Goal: Task Accomplishment & Management: Manage account settings

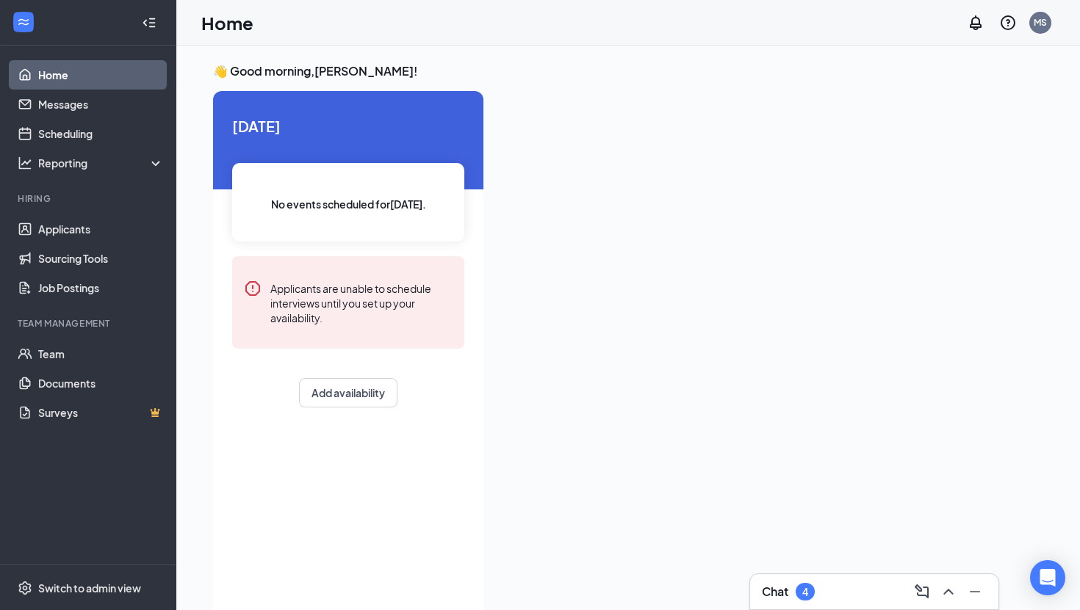
click at [898, 583] on div "Chat 4" at bounding box center [874, 592] width 225 height 24
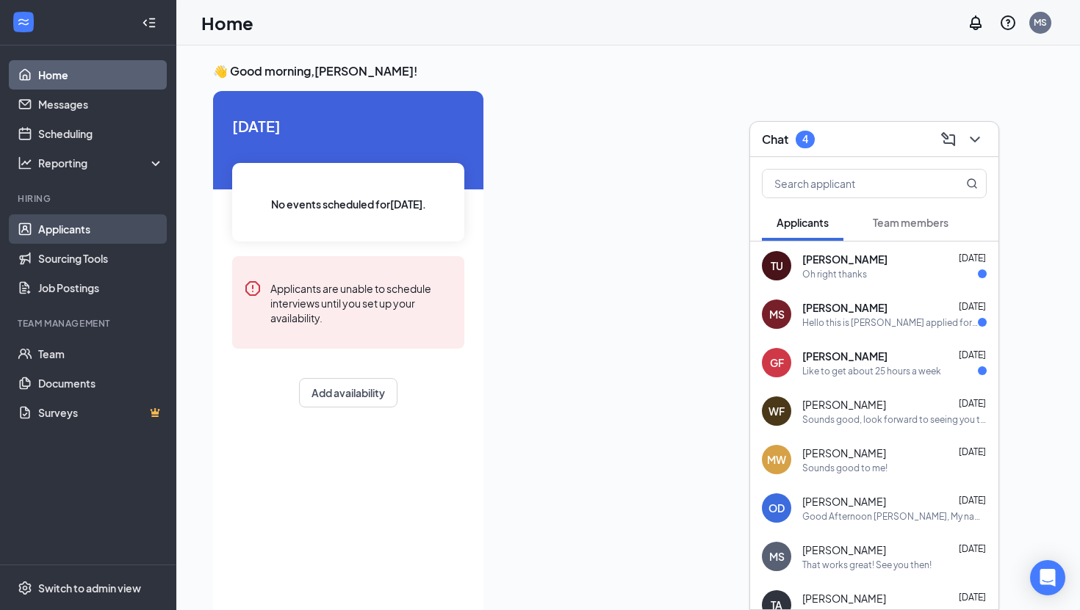
click at [50, 226] on link "Applicants" at bounding box center [101, 229] width 126 height 29
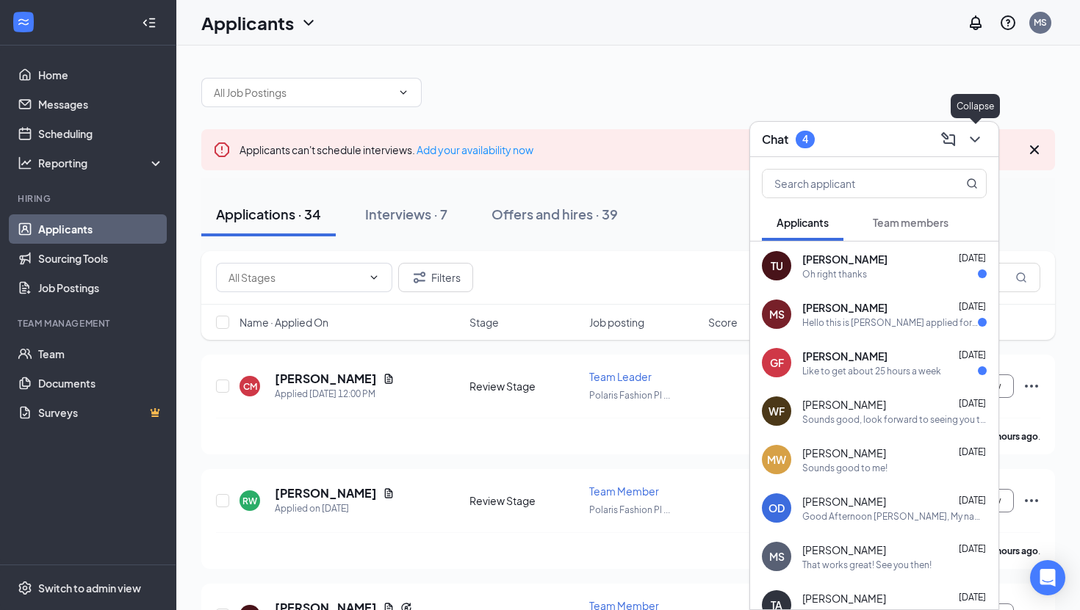
click at [981, 131] on icon "ChevronDown" at bounding box center [975, 140] width 18 height 18
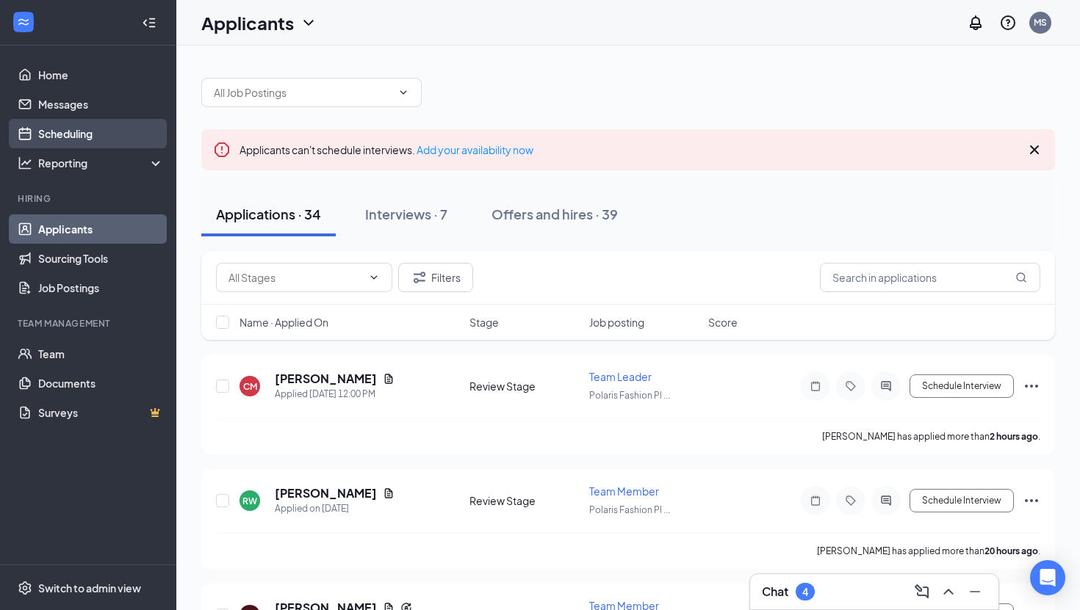
click at [67, 136] on link "Scheduling" at bounding box center [101, 133] width 126 height 29
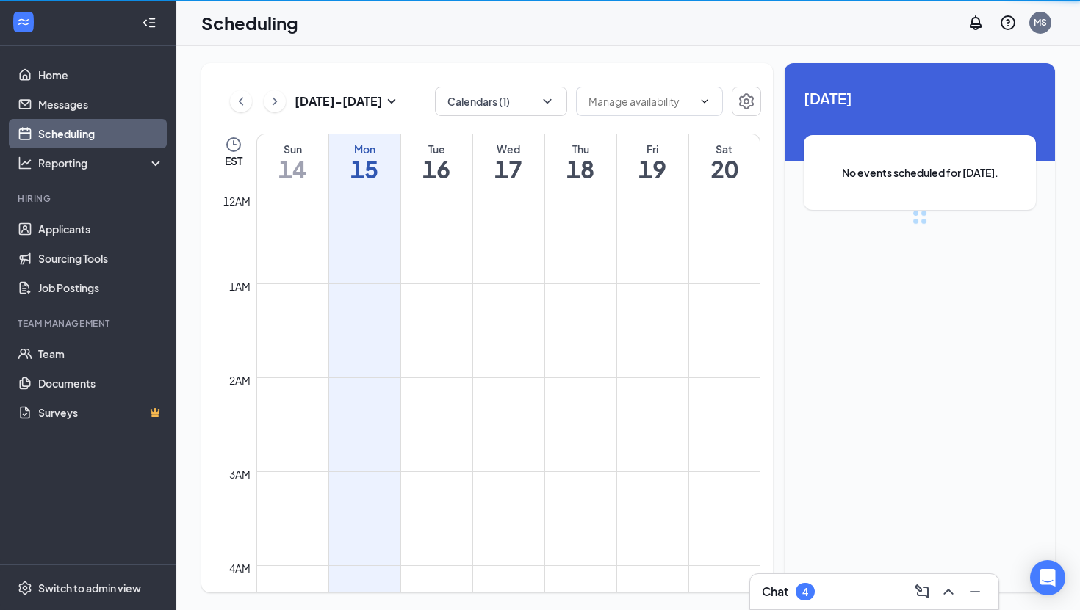
scroll to position [722, 0]
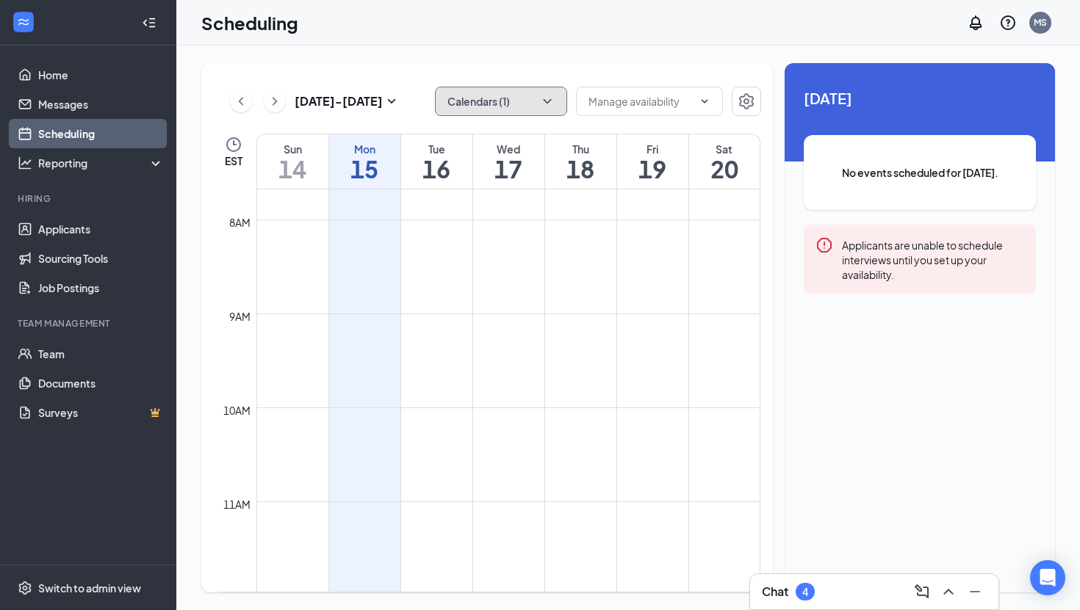
click at [542, 106] on icon "ChevronDown" at bounding box center [547, 101] width 15 height 15
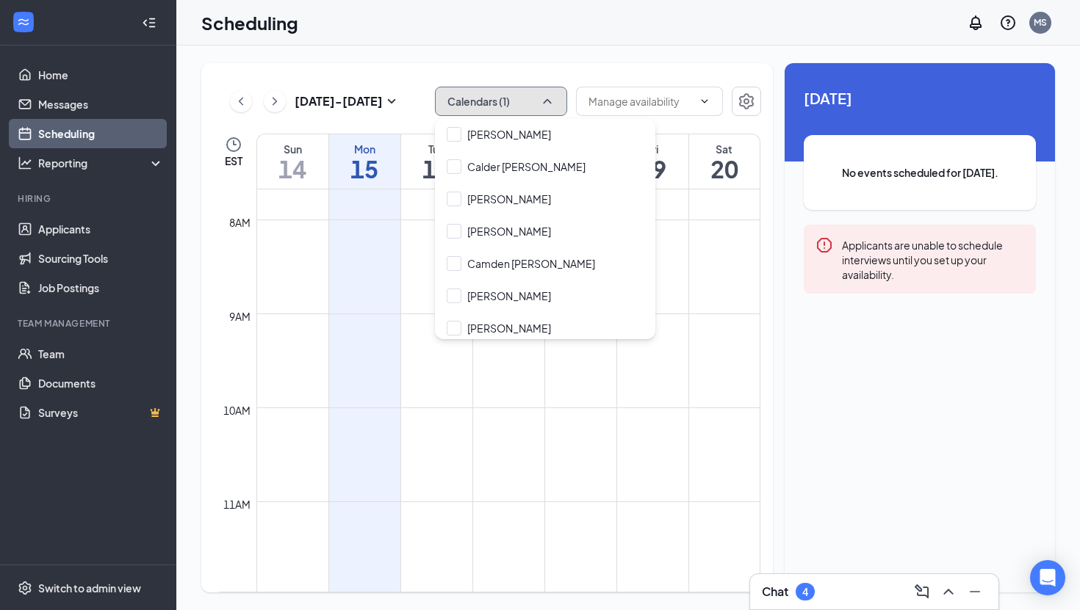
scroll to position [1392, 0]
click at [519, 269] on input "Camden [PERSON_NAME]" at bounding box center [521, 262] width 148 height 15
checkbox input "true"
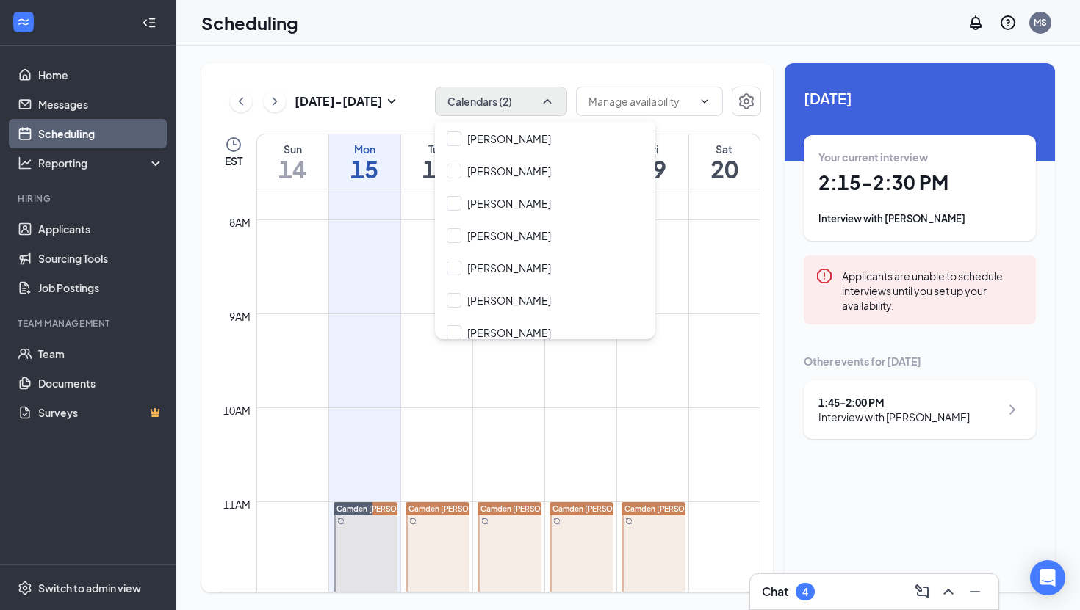
scroll to position [667, 0]
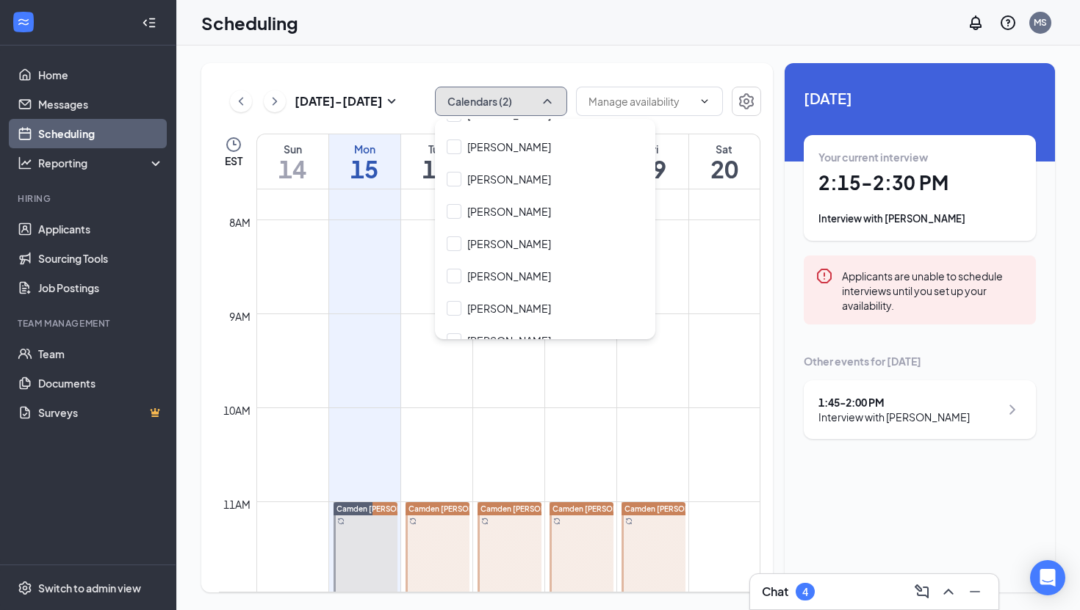
click at [525, 101] on button "Calendars (2)" at bounding box center [501, 101] width 132 height 29
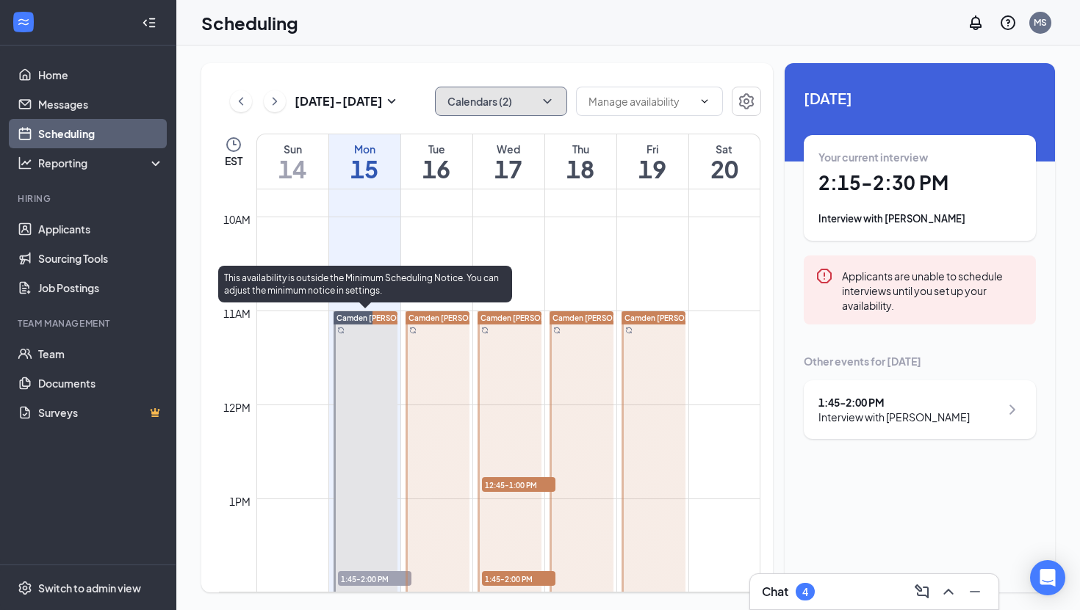
scroll to position [979, 0]
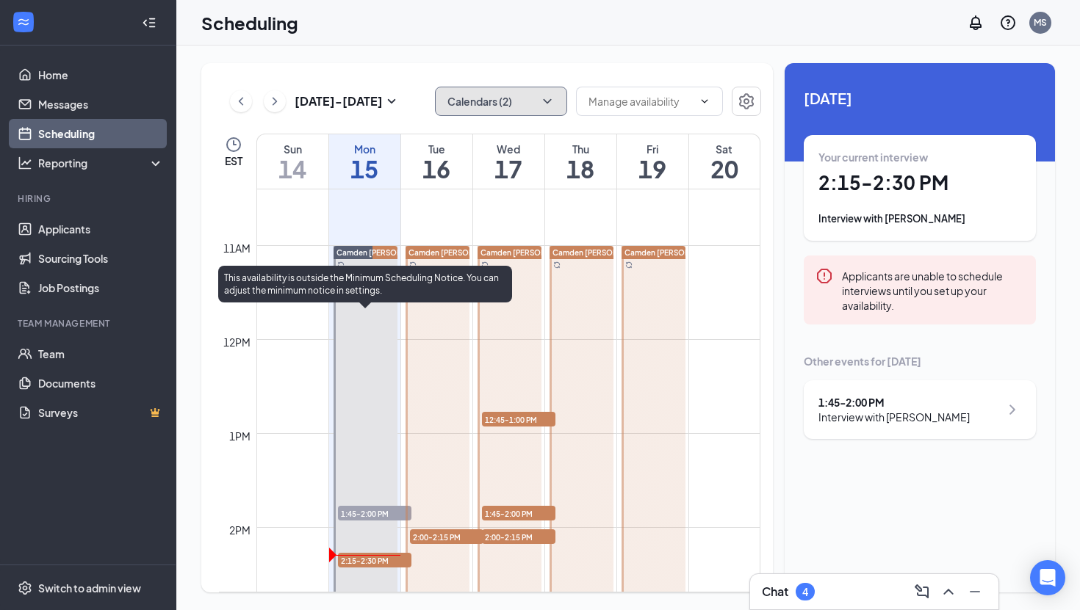
click at [370, 511] on span "1:45-2:00 PM" at bounding box center [374, 513] width 73 height 15
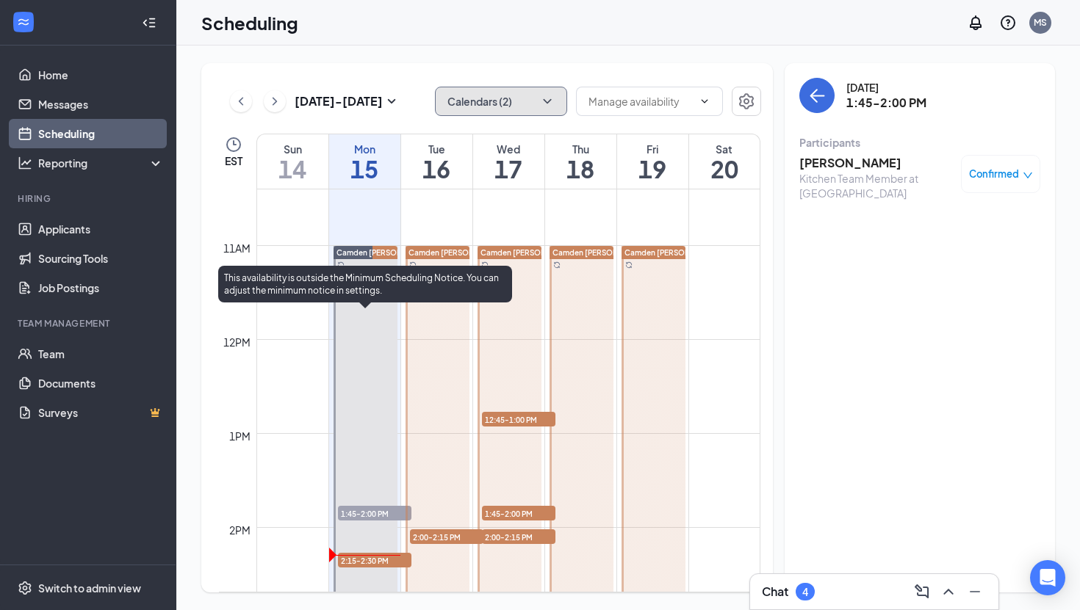
click at [367, 560] on span "2:15-2:30 PM" at bounding box center [374, 560] width 73 height 15
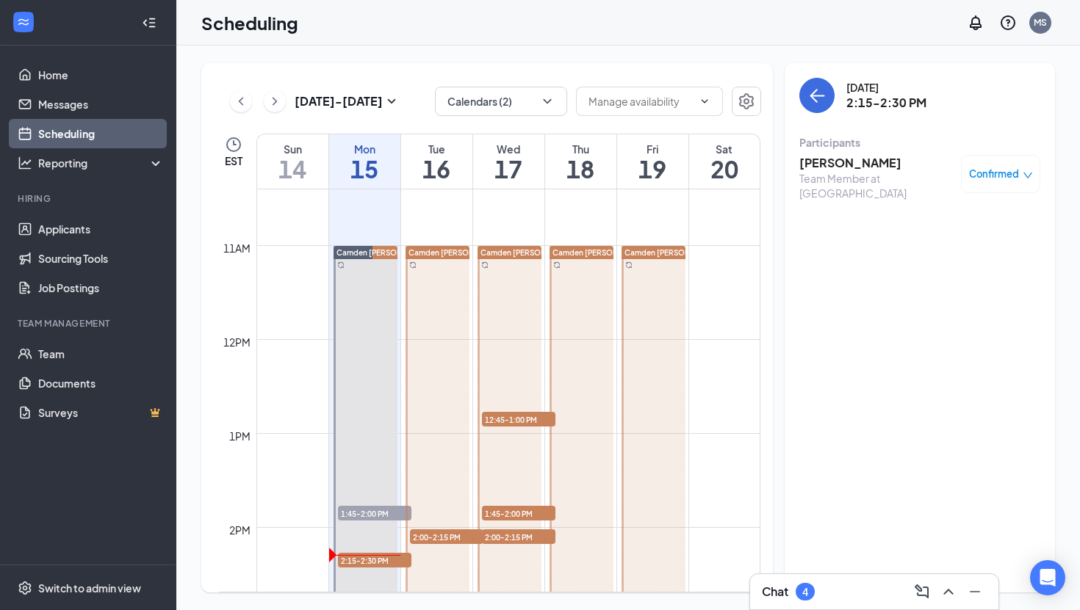
click at [939, 172] on div "Team Member at [GEOGRAPHIC_DATA]" at bounding box center [876, 185] width 154 height 29
click at [866, 169] on h3 "[PERSON_NAME]" at bounding box center [876, 163] width 154 height 16
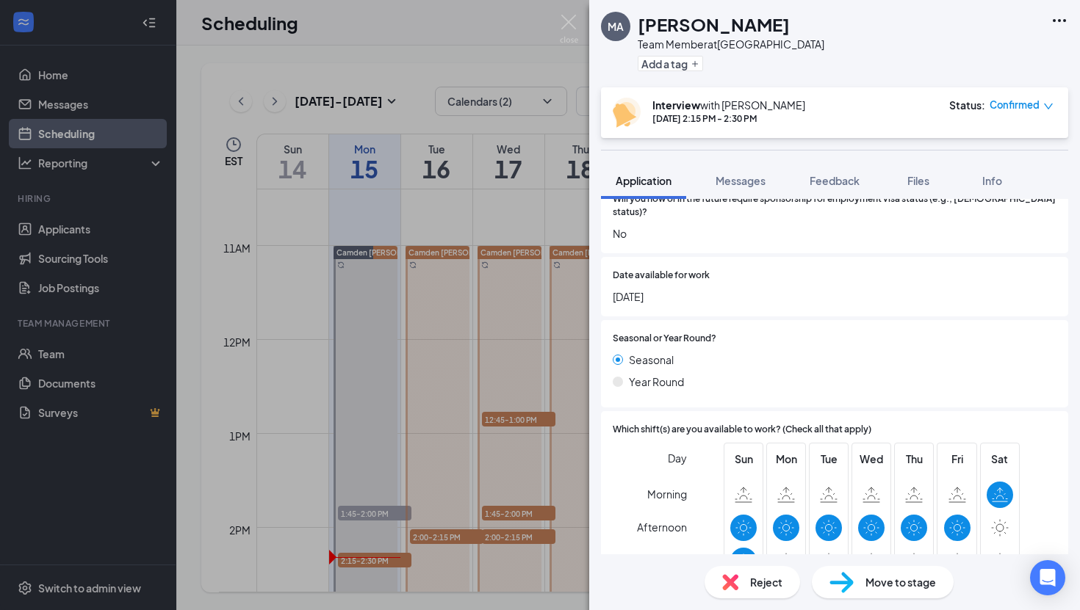
scroll to position [464, 0]
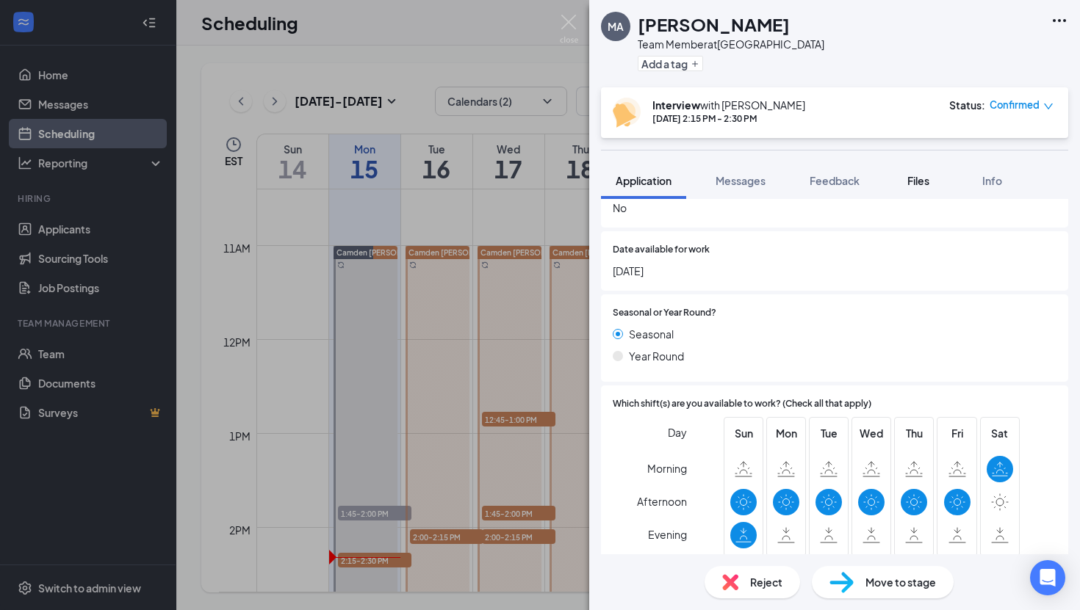
click at [921, 194] on button "Files" at bounding box center [918, 180] width 59 height 37
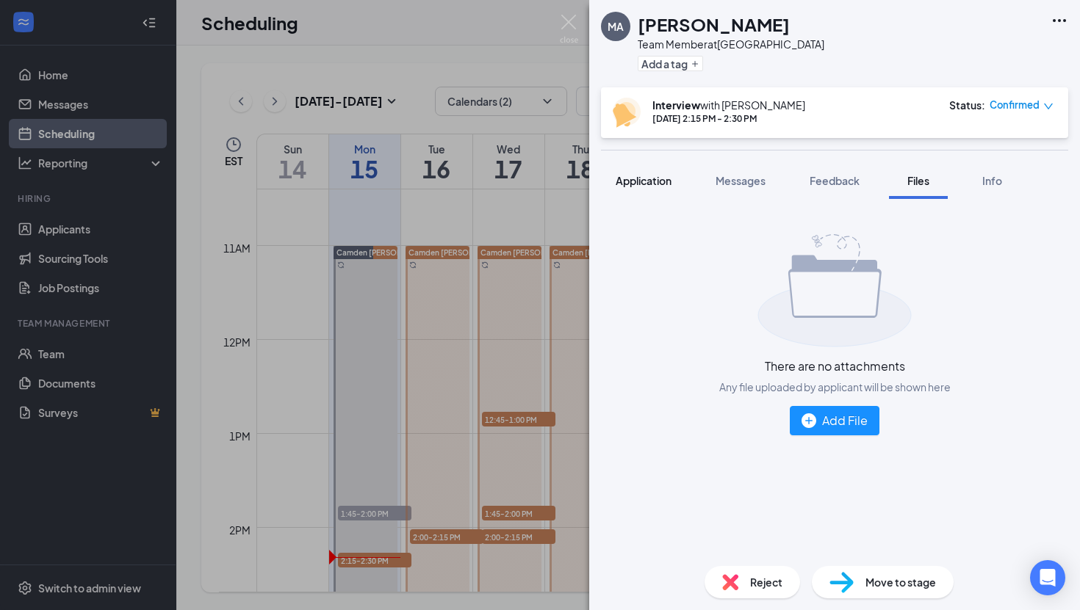
click at [644, 189] on button "Application" at bounding box center [643, 180] width 85 height 37
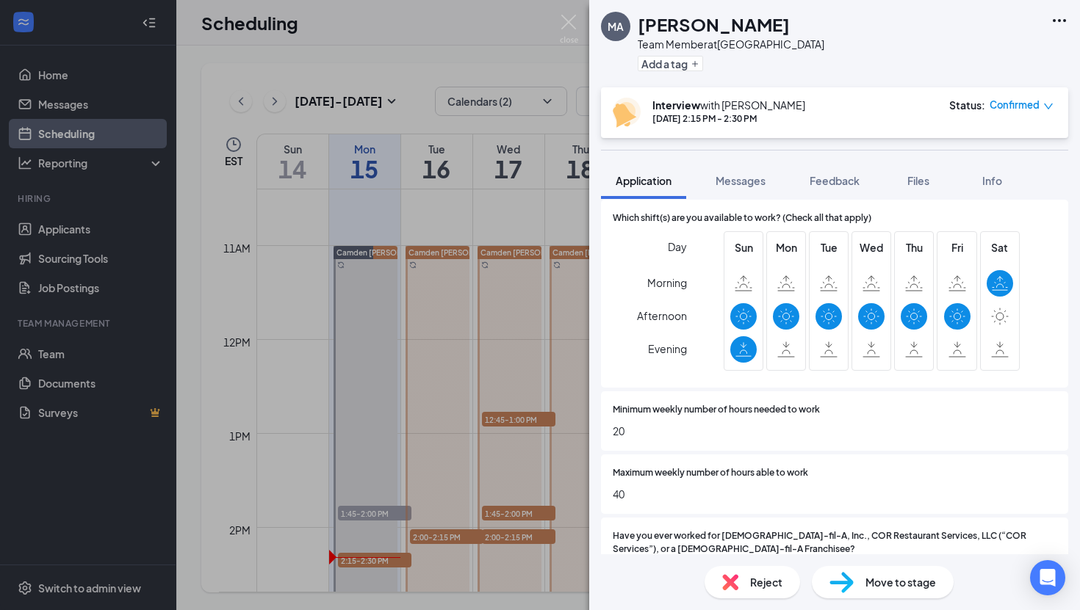
scroll to position [649, 0]
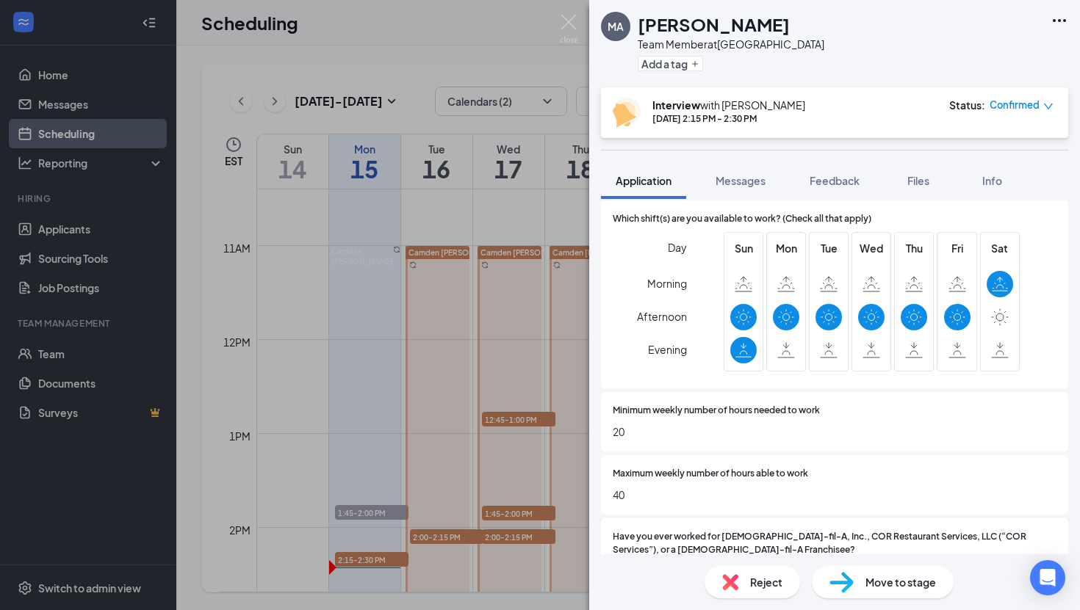
click at [450, 359] on div "MA [PERSON_NAME] Team Member at [GEOGRAPHIC_DATA] Add a tag Interview with [PER…" at bounding box center [540, 305] width 1080 height 610
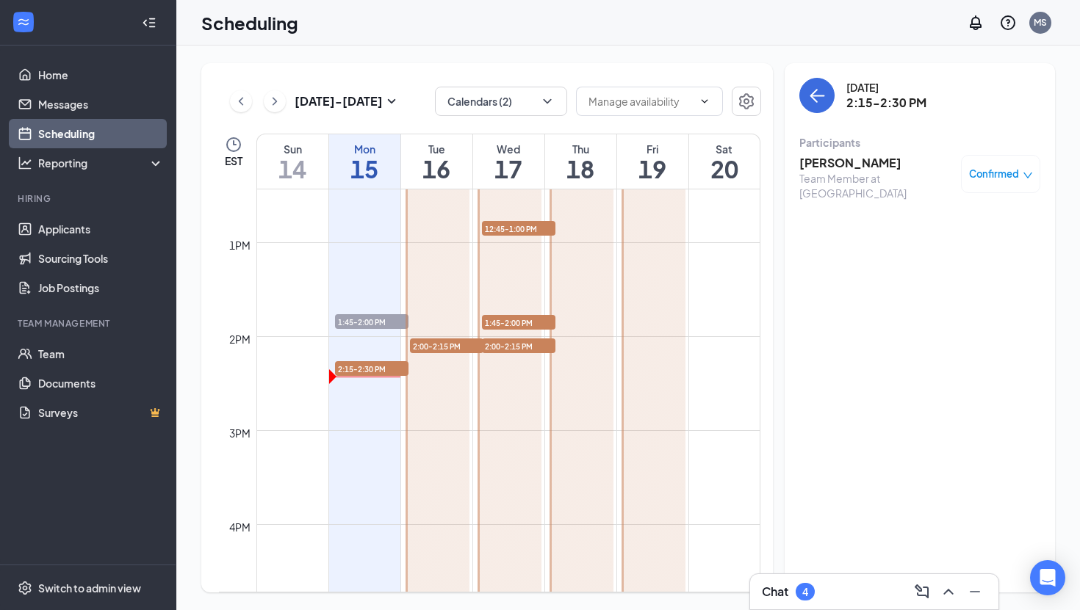
scroll to position [1189, 0]
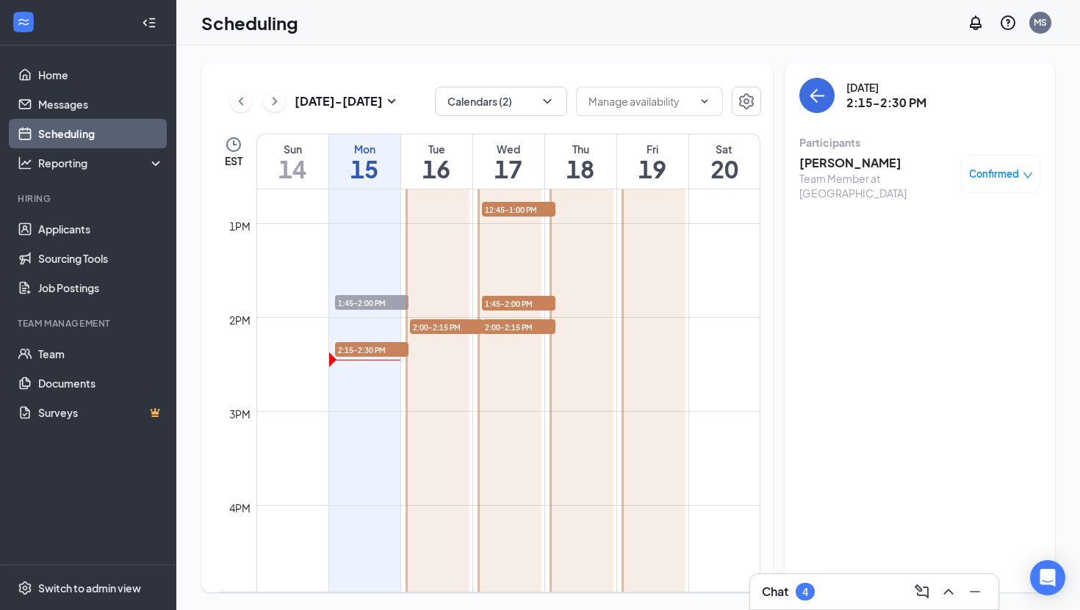
click at [428, 327] on span "2:00-2:15 PM" at bounding box center [446, 327] width 73 height 15
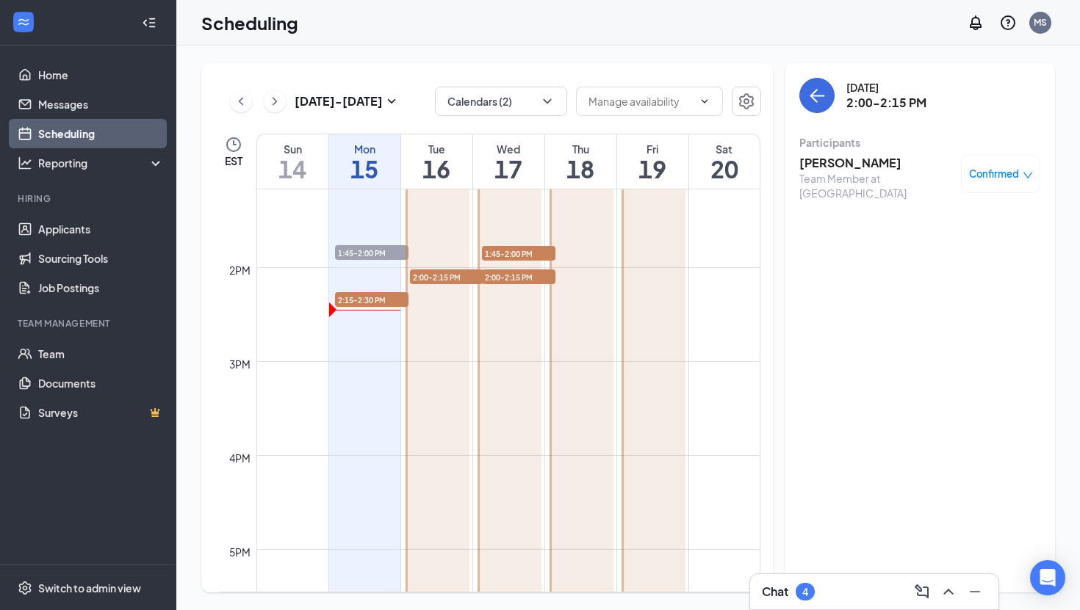
scroll to position [235, 0]
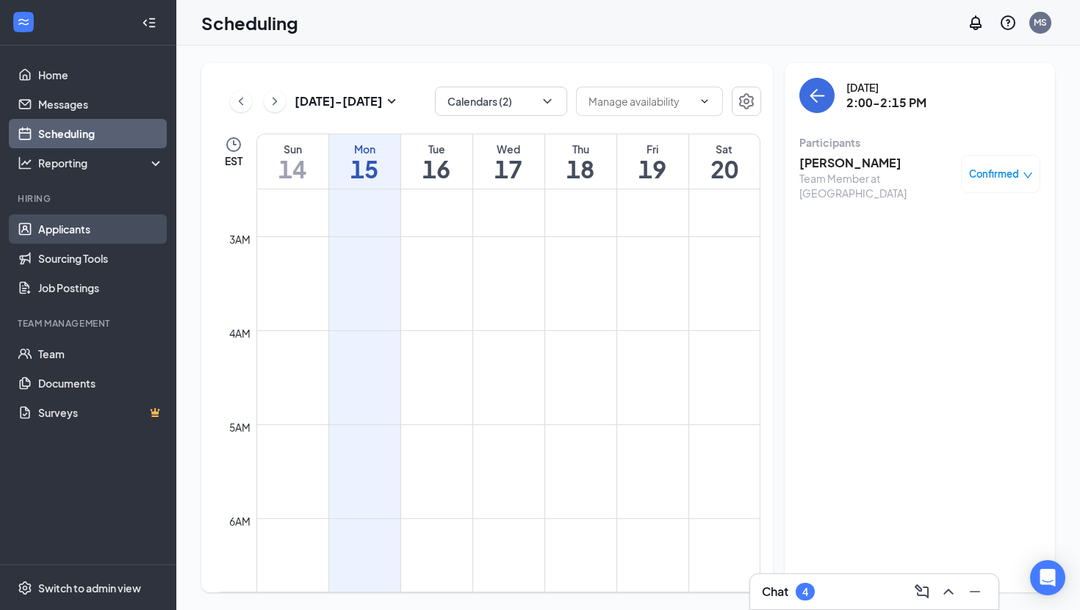
click at [108, 242] on link "Applicants" at bounding box center [101, 229] width 126 height 29
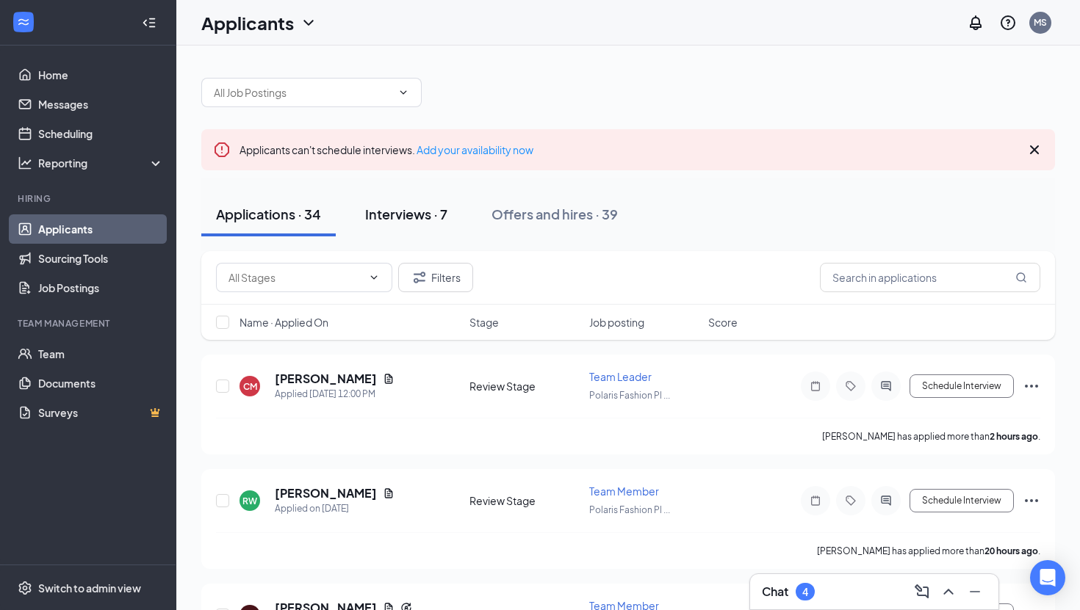
click at [416, 212] on div "Interviews · 7" at bounding box center [406, 214] width 82 height 18
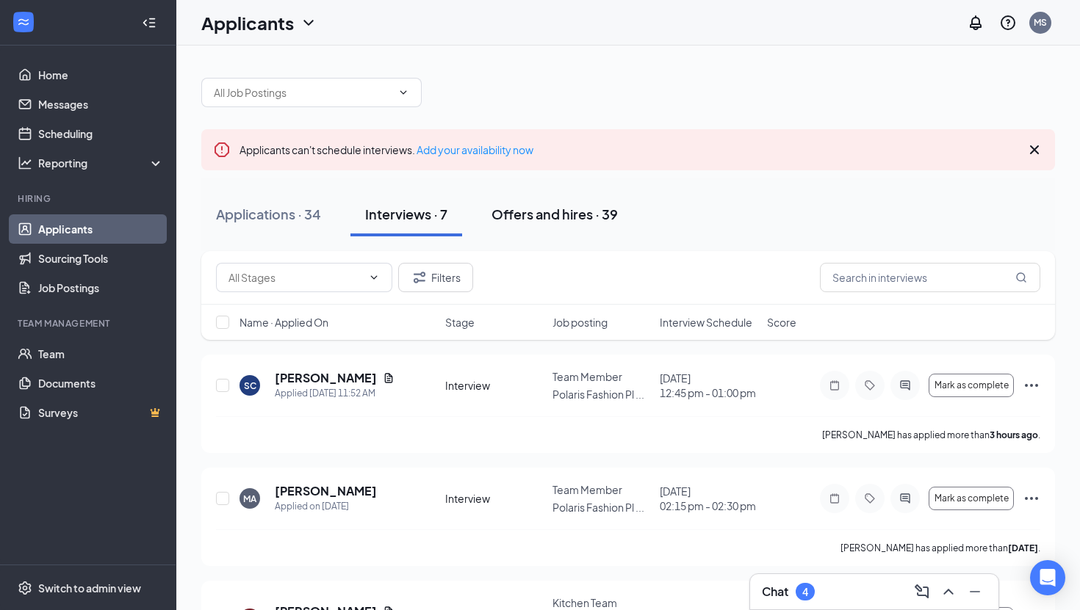
click at [530, 209] on div "Offers and hires · 39" at bounding box center [554, 214] width 126 height 18
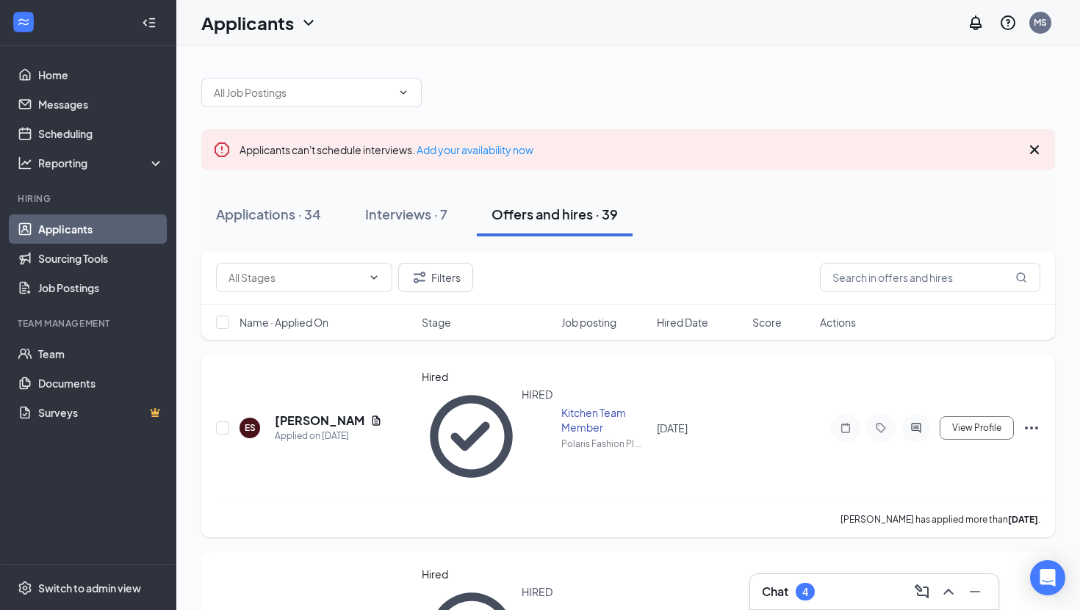
click at [585, 367] on div "ES [PERSON_NAME] Applied on [DATE] Hired HIRED Kitchen Team Member Polaris Fash…" at bounding box center [628, 446] width 854 height 183
click at [585, 406] on div "Kitchen Team Member" at bounding box center [604, 420] width 87 height 29
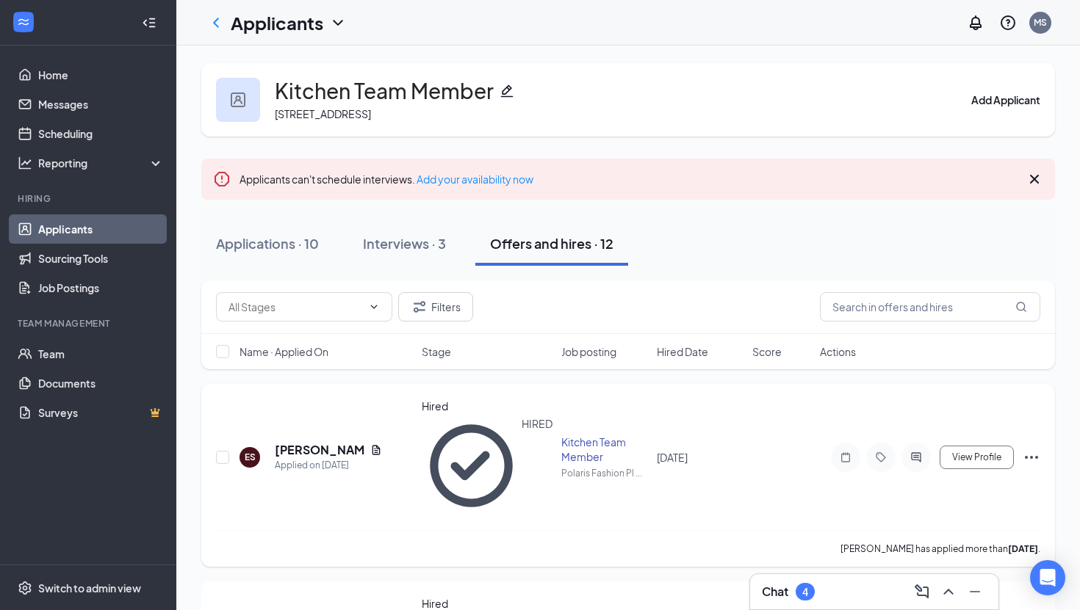
click at [682, 450] on div "[DATE]" at bounding box center [700, 458] width 87 height 16
click at [777, 414] on div "ES [PERSON_NAME] Applied on [DATE] Hired HIRED Kitchen Team Member Polaris Fash…" at bounding box center [628, 464] width 824 height 131
click at [1028, 449] on icon "Ellipses" at bounding box center [1032, 458] width 18 height 18
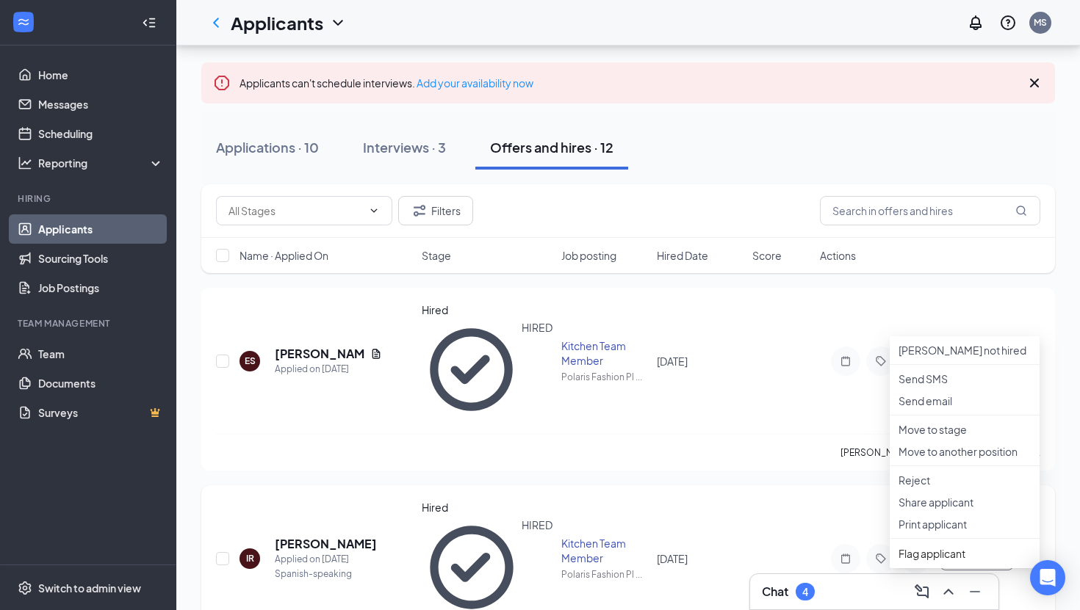
scroll to position [98, 0]
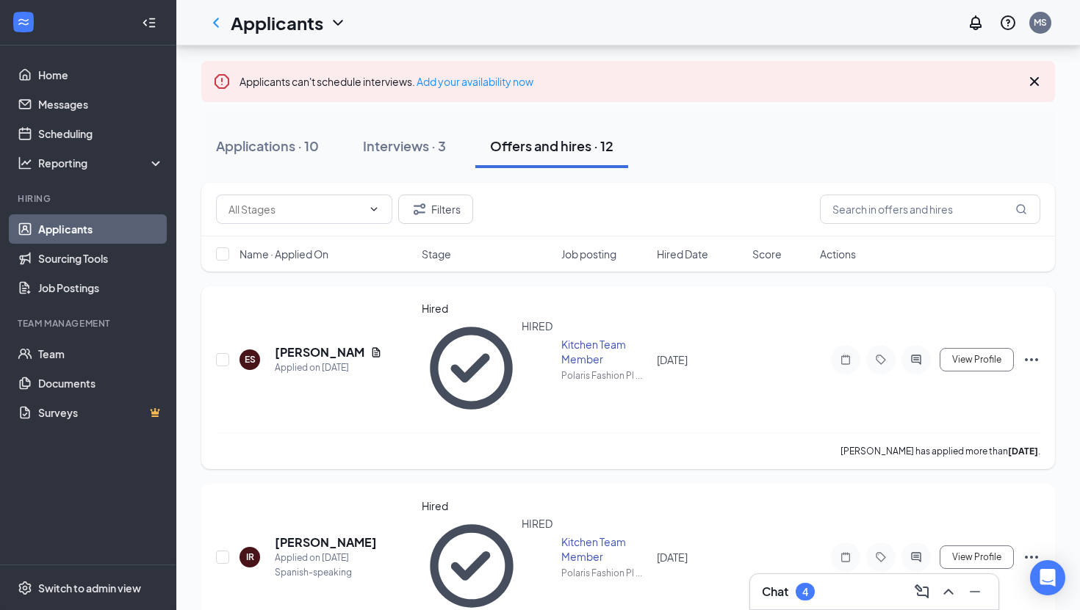
click at [751, 433] on div "[PERSON_NAME] has applied more than [DATE] ." at bounding box center [628, 451] width 824 height 37
click at [754, 433] on div "[PERSON_NAME] has applied more than [DATE] ." at bounding box center [628, 451] width 824 height 37
click at [515, 433] on div "[PERSON_NAME] has applied more than [DATE] ." at bounding box center [628, 451] width 824 height 37
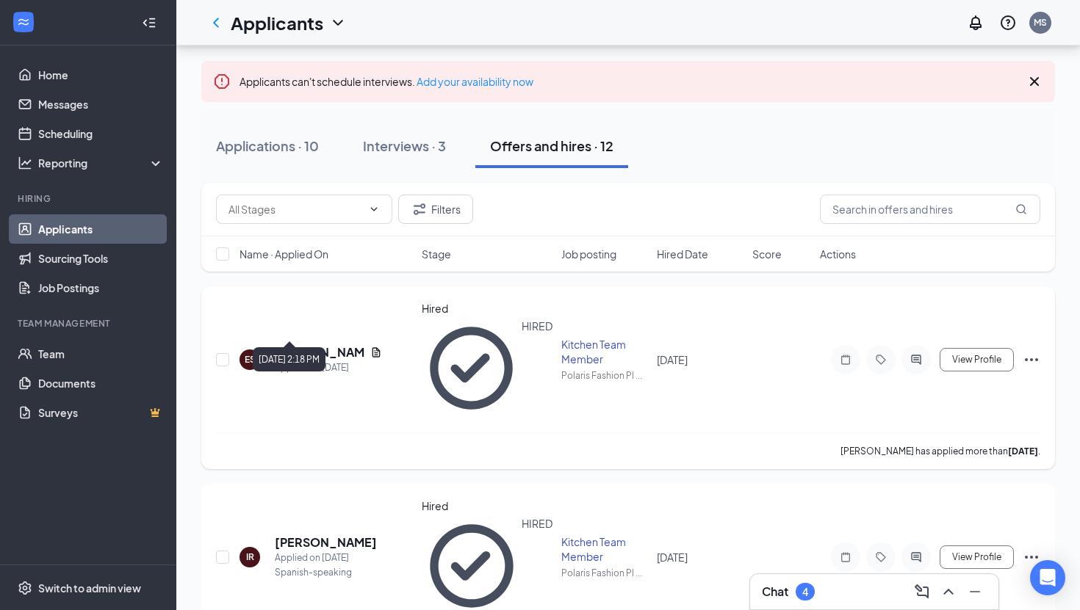
click at [308, 345] on h5 "[PERSON_NAME]" at bounding box center [320, 353] width 90 height 16
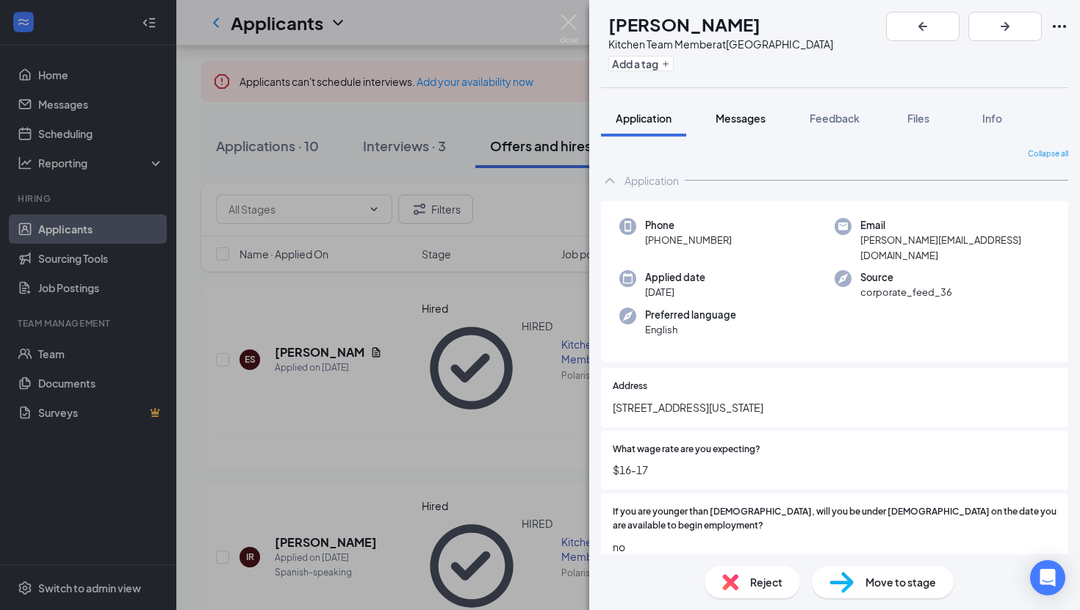
click at [762, 120] on span "Messages" at bounding box center [741, 118] width 50 height 13
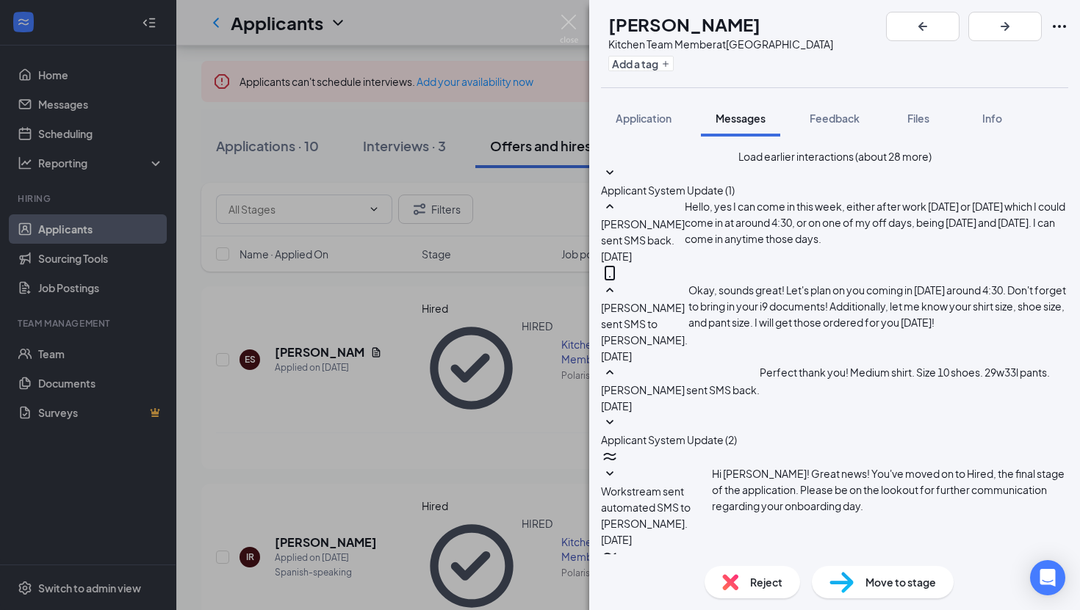
click at [489, 104] on div "ES [PERSON_NAME] Kitchen Team Member at [GEOGRAPHIC_DATA] Add a tag Application…" at bounding box center [540, 305] width 1080 height 610
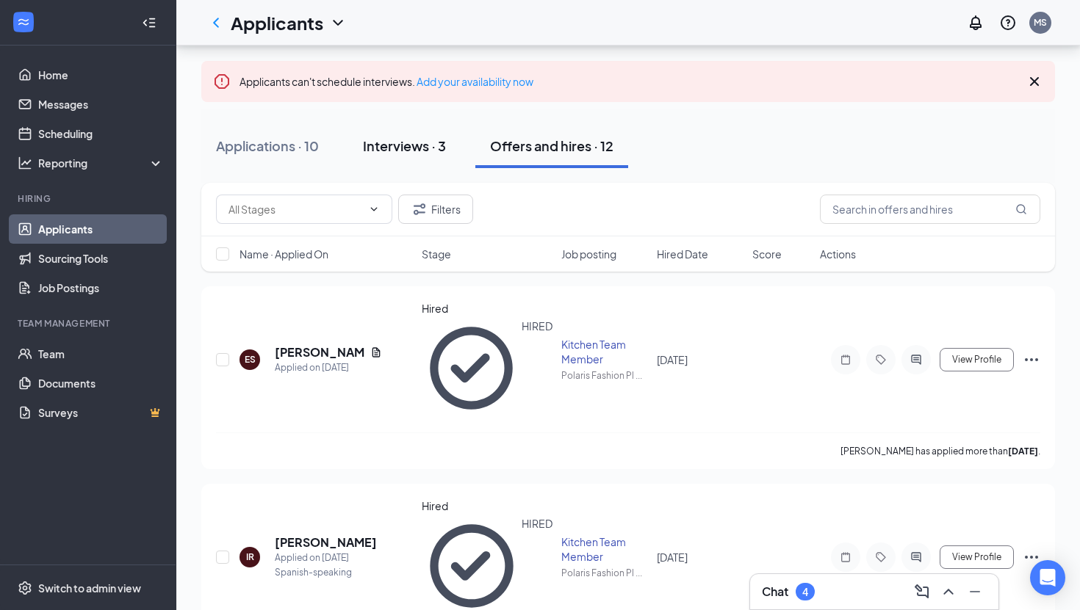
click at [408, 151] on div "Interviews · 3" at bounding box center [404, 146] width 83 height 18
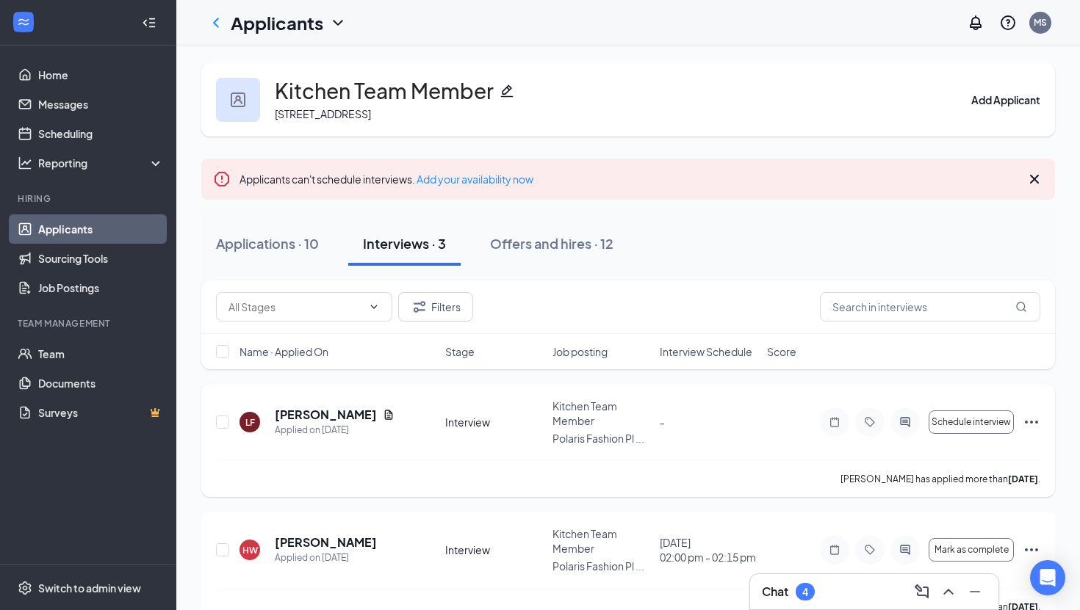
scroll to position [57, 0]
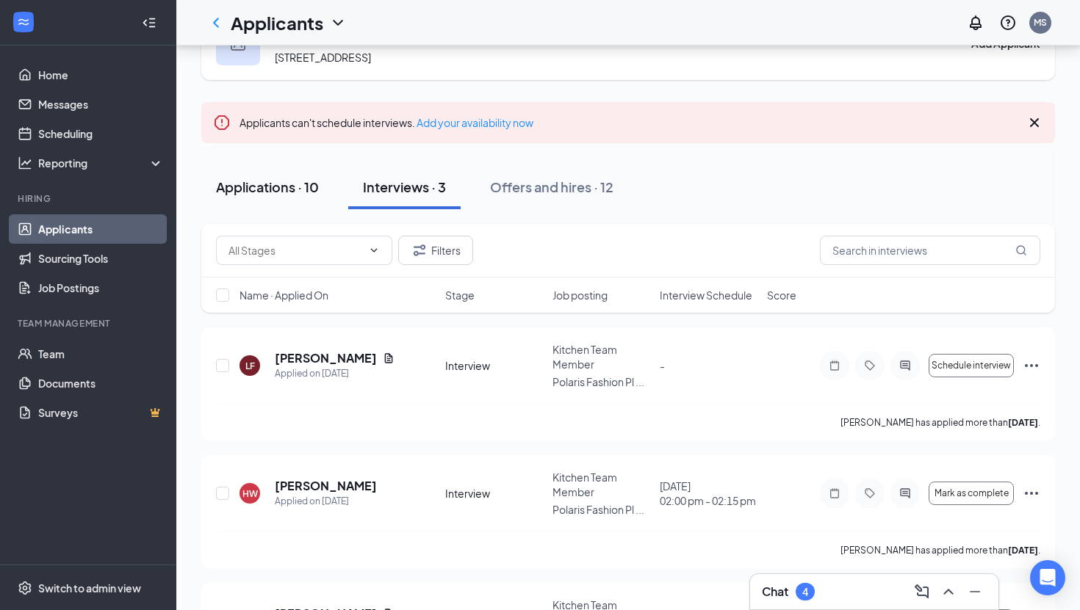
click at [291, 195] on div "Applications · 10" at bounding box center [267, 187] width 103 height 18
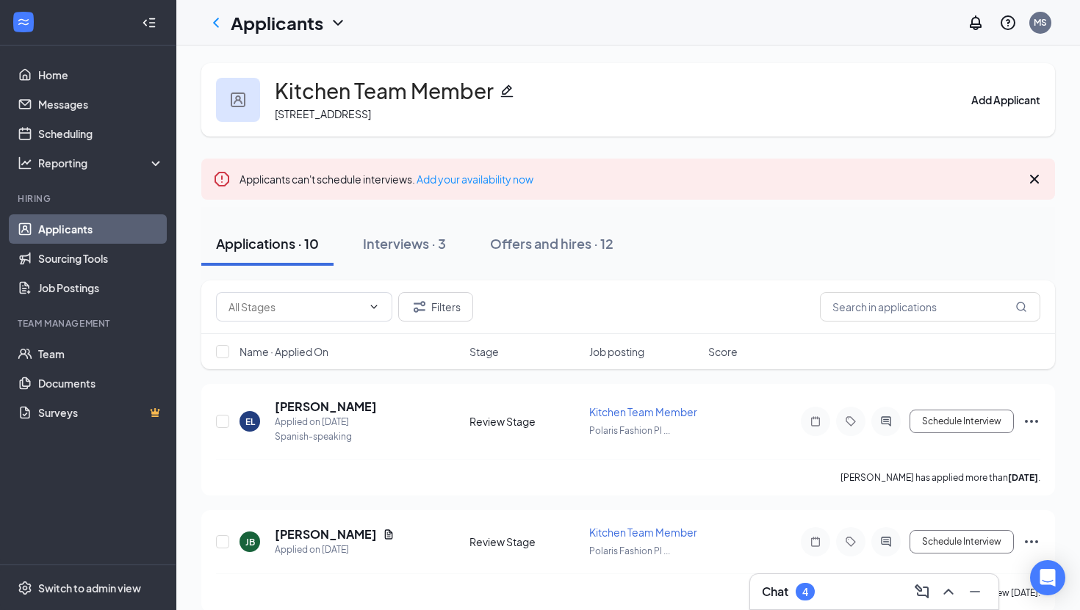
click at [1037, 183] on icon "Cross" at bounding box center [1035, 179] width 18 height 18
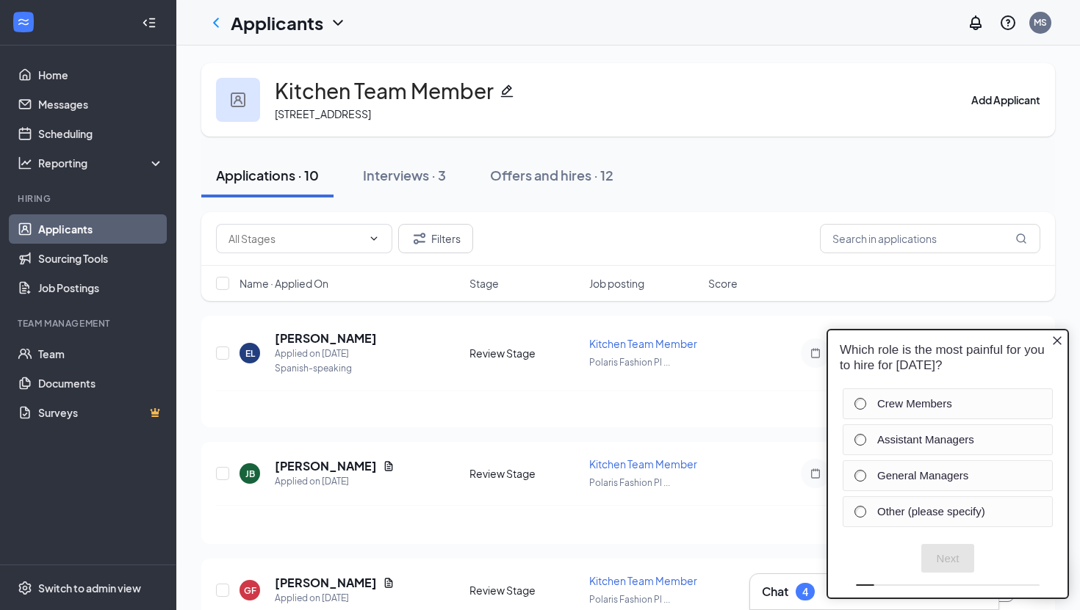
click at [68, 234] on link "Applicants" at bounding box center [101, 229] width 126 height 29
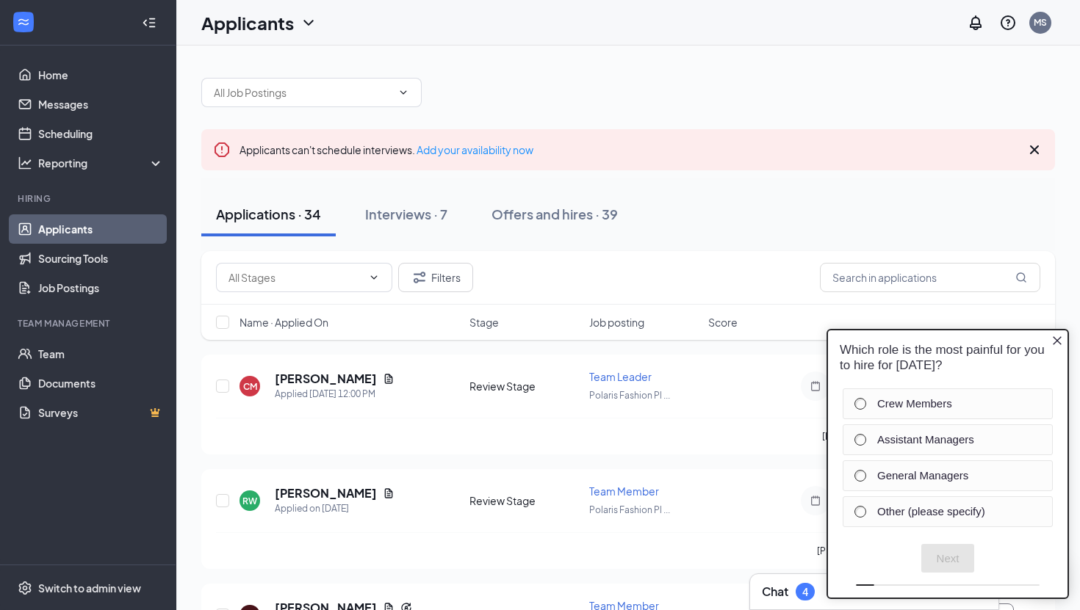
click at [1053, 336] on icon "Close button" at bounding box center [1057, 341] width 12 height 12
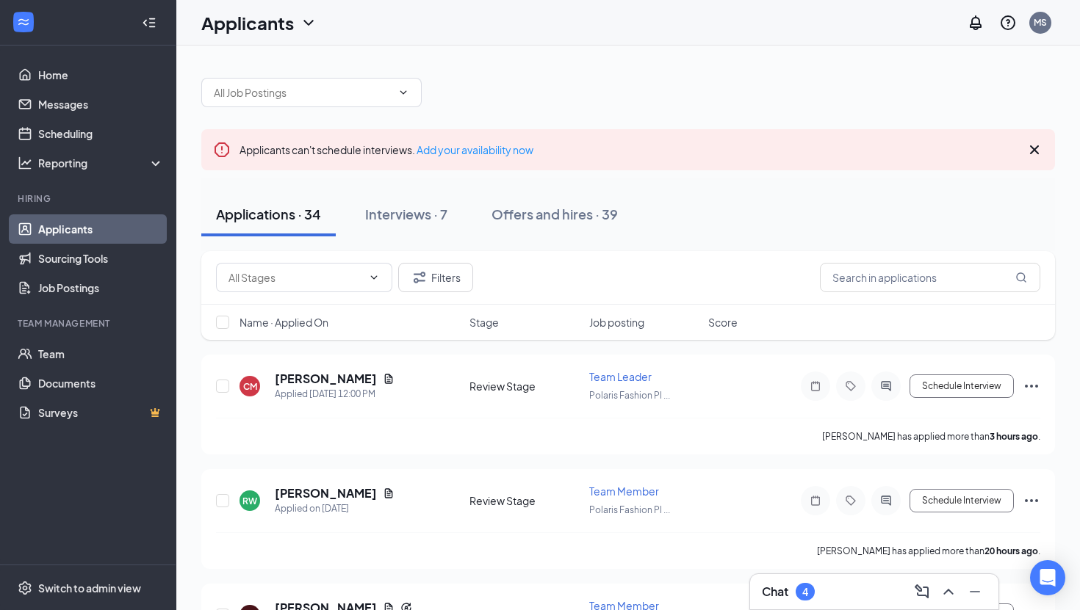
click at [403, 237] on div "Applications · 34 Interviews · 7 Offers and hires · 39" at bounding box center [628, 214] width 854 height 73
click at [408, 228] on button "Interviews · 7" at bounding box center [406, 214] width 112 height 44
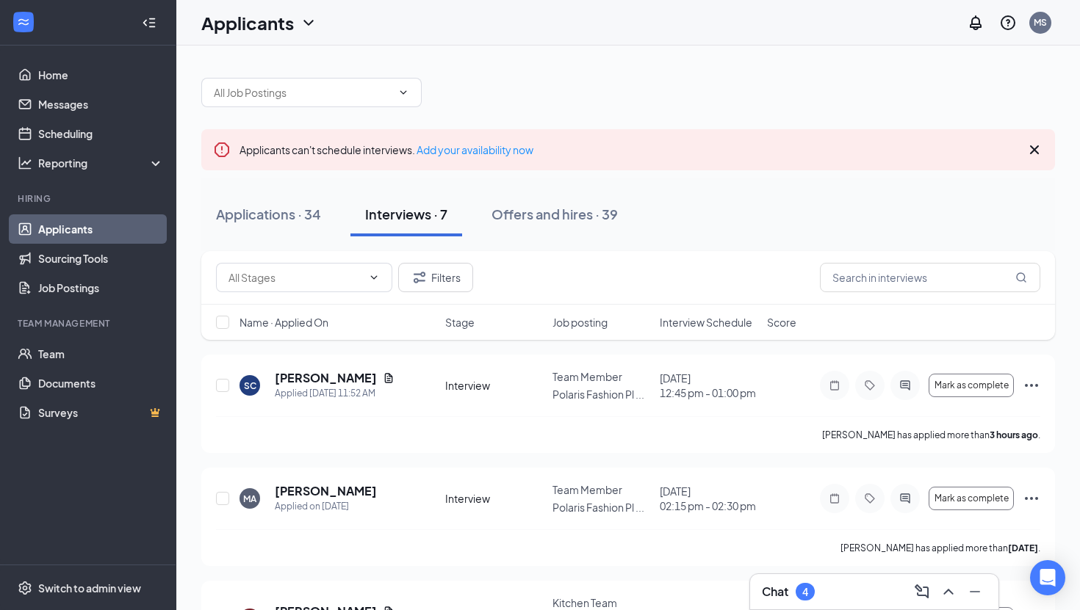
click at [1037, 147] on icon "Cross" at bounding box center [1034, 149] width 9 height 9
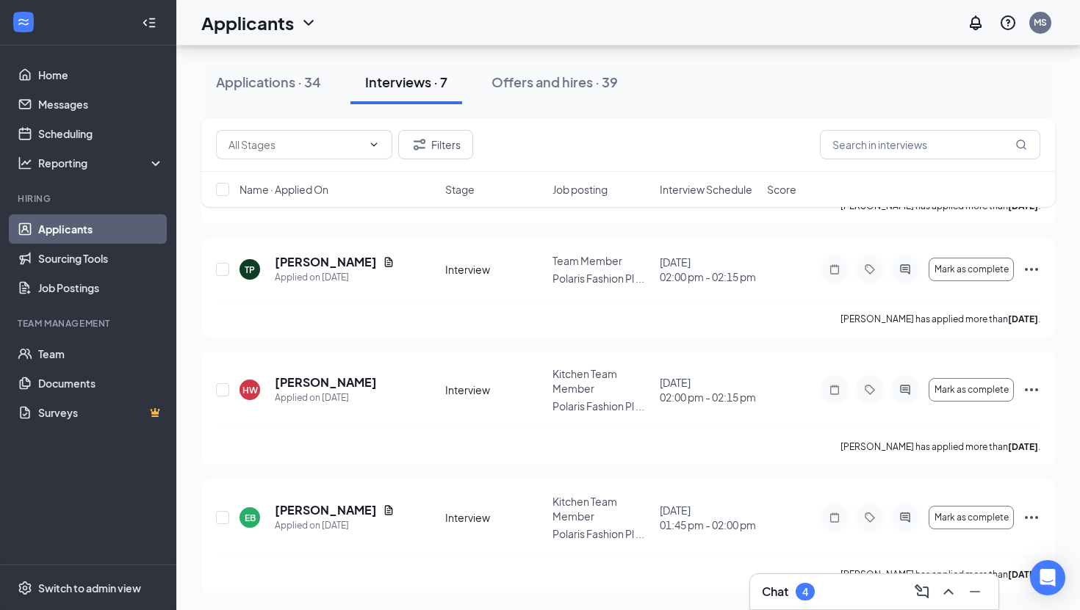
scroll to position [553, 0]
click at [383, 507] on icon "Document" at bounding box center [389, 511] width 12 height 12
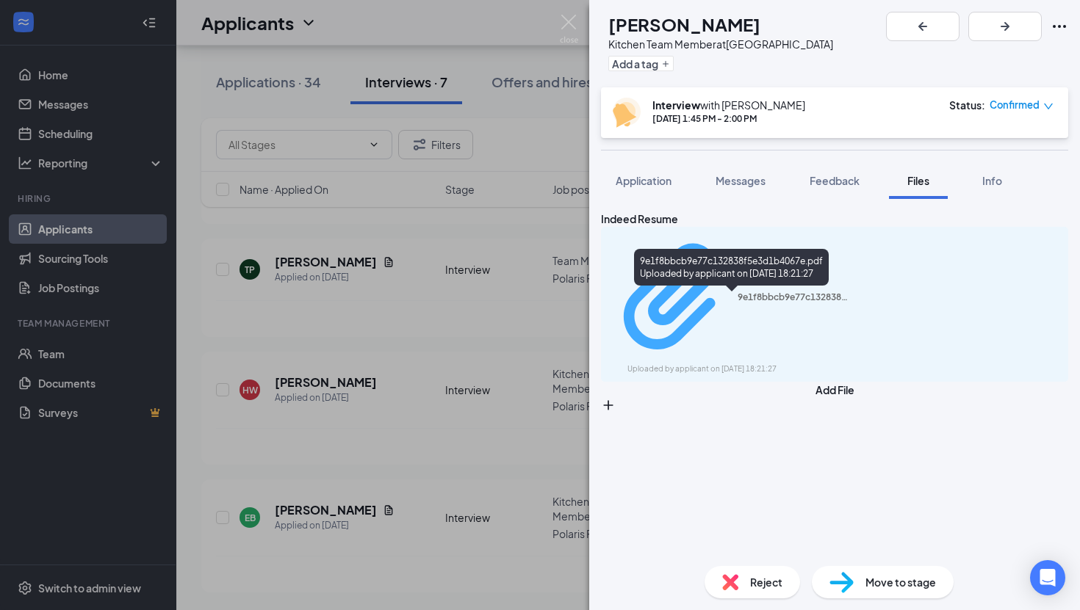
click at [783, 364] on div "Uploaded by applicant on [DATE] 18:21:27" at bounding box center [737, 370] width 220 height 12
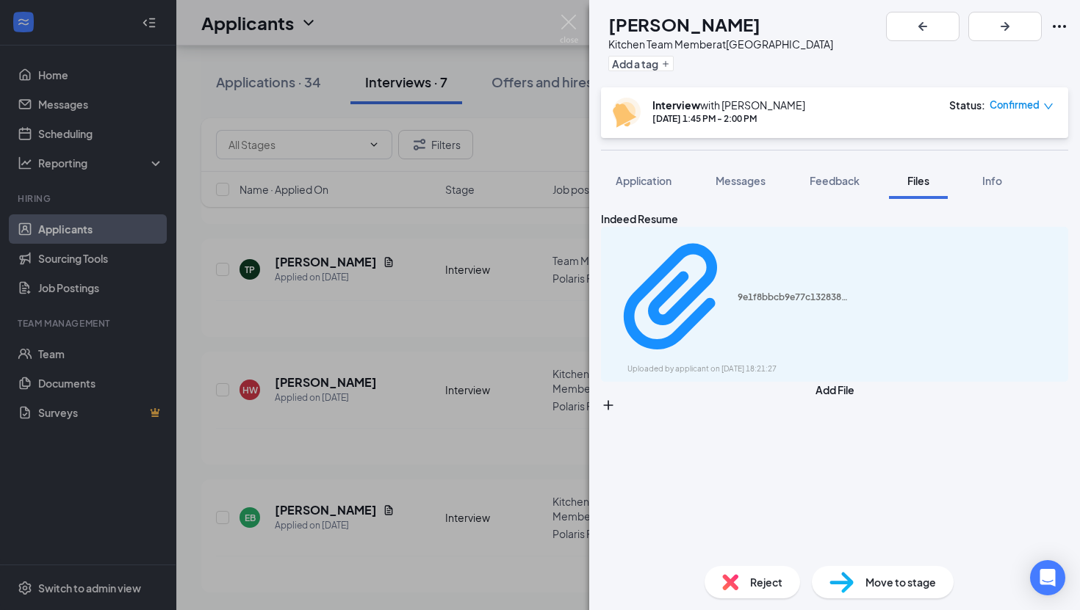
click at [474, 394] on div "EB [PERSON_NAME] Kitchen Team Member at [GEOGRAPHIC_DATA] Add a tag Interview w…" at bounding box center [540, 305] width 1080 height 610
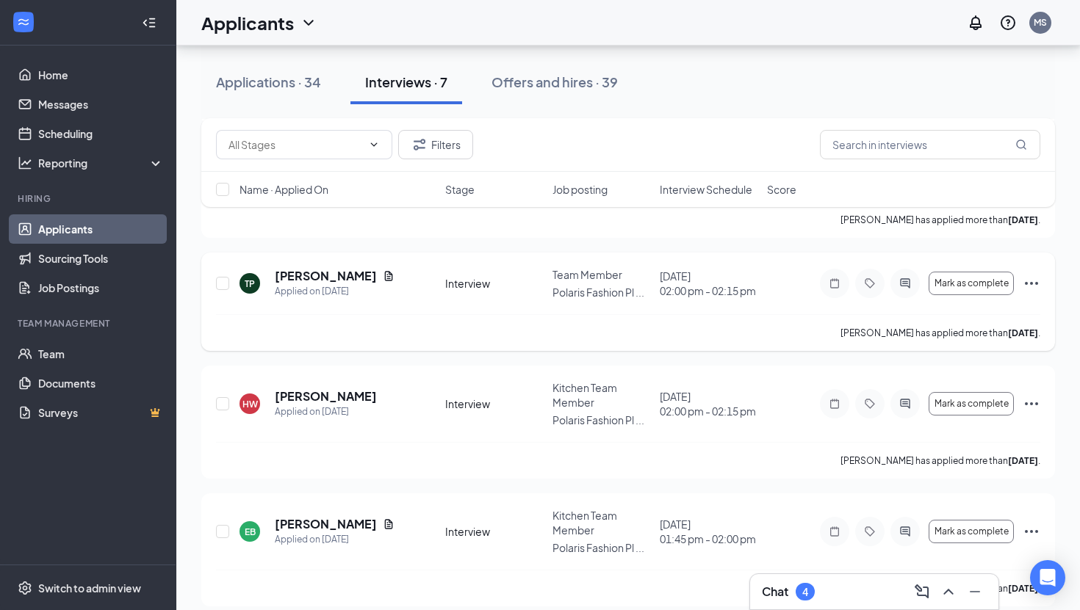
scroll to position [497, 0]
click at [383, 284] on icon "Document" at bounding box center [389, 278] width 12 height 12
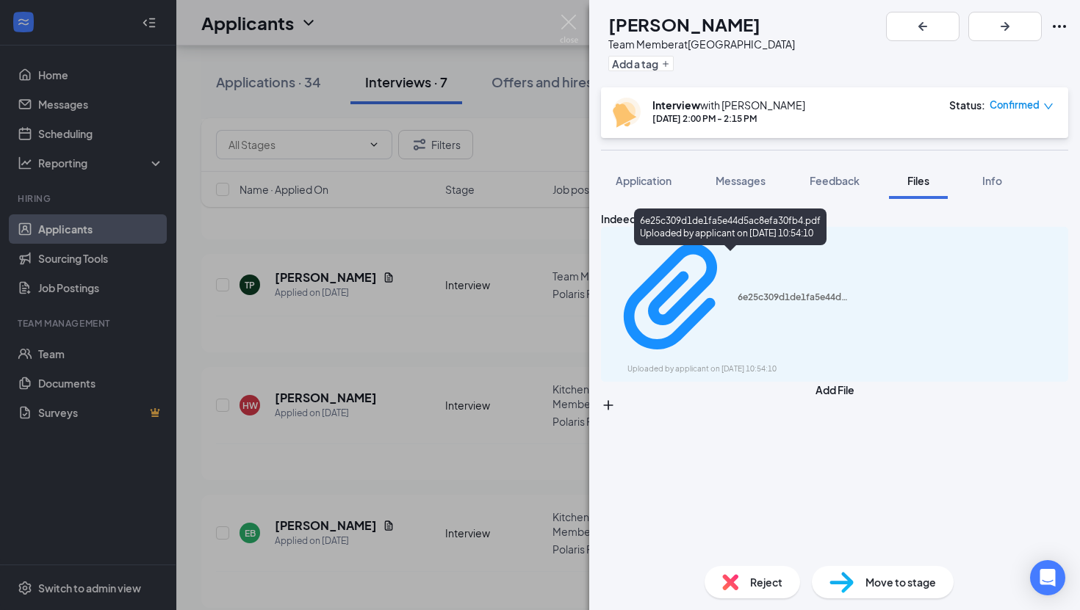
click at [686, 246] on div "6e25c309d1de1fa5e44d5ac8efa30fb4.pdf Uploaded by applicant on [DATE] 10:54:10" at bounding box center [730, 230] width 192 height 43
click at [738, 292] on div "6e25c309d1de1fa5e44d5ac8efa30fb4.pdf" at bounding box center [793, 298] width 110 height 12
click at [522, 309] on div "TP [PERSON_NAME] Team Member at [GEOGRAPHIC_DATA] Add a tag Interview with [PER…" at bounding box center [540, 305] width 1080 height 610
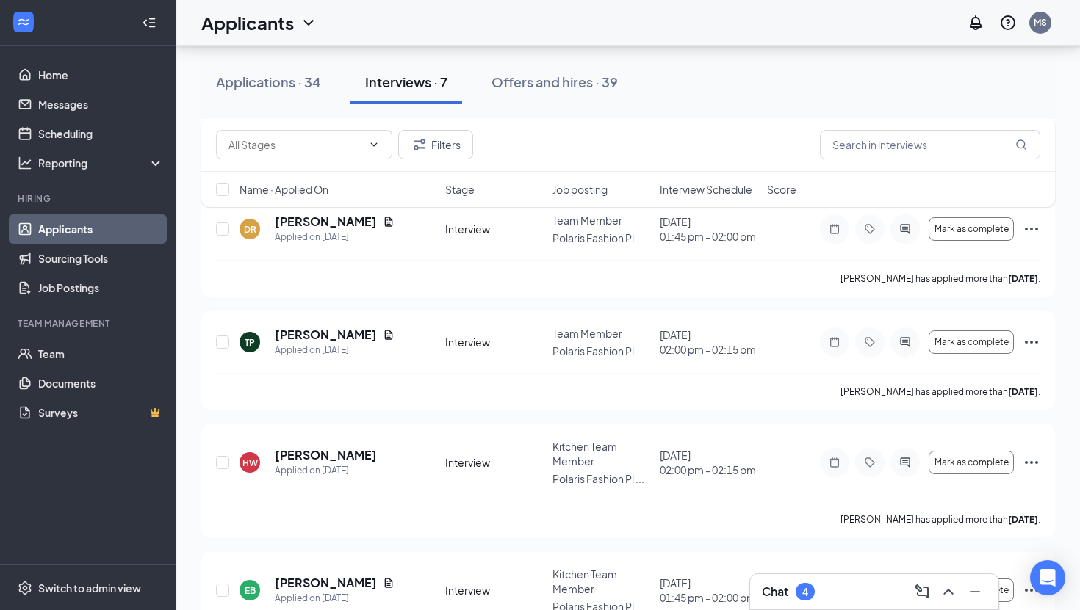
scroll to position [410, 0]
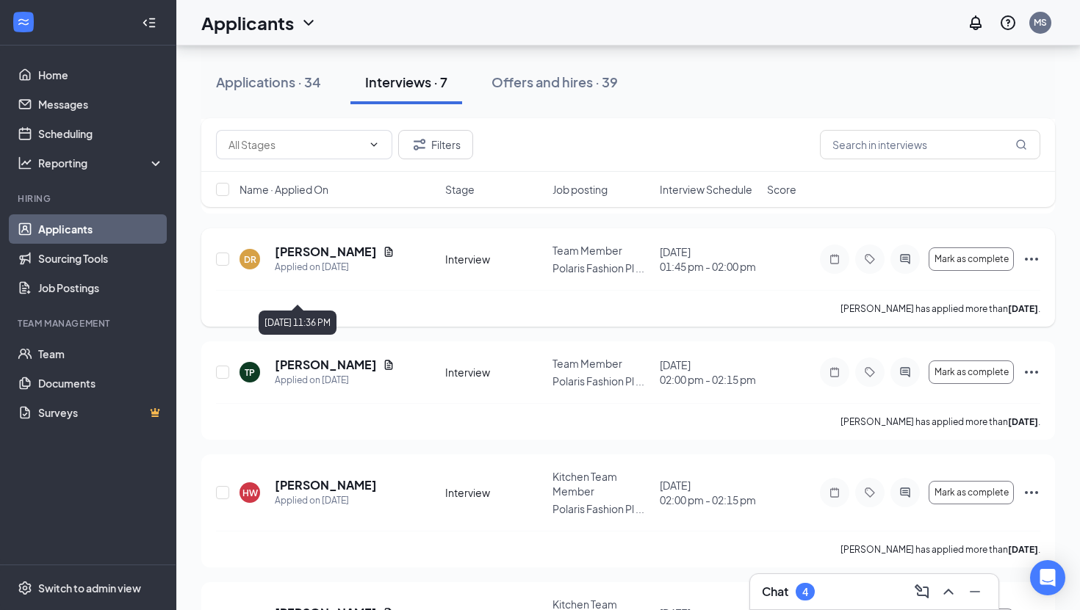
click at [383, 258] on icon "Document" at bounding box center [389, 252] width 12 height 12
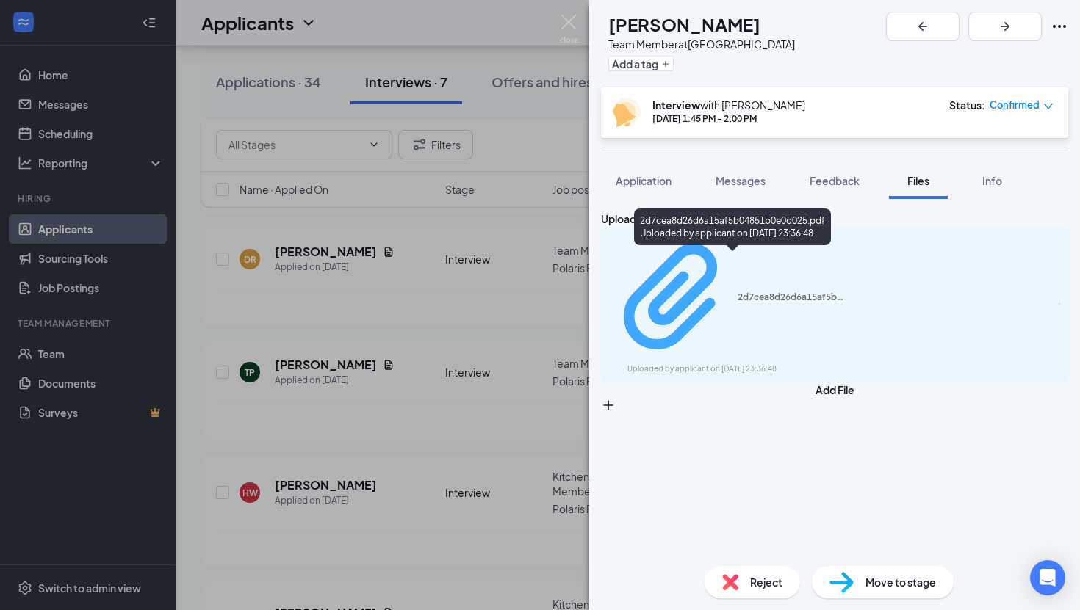
click at [764, 364] on div "Uploaded by applicant on [DATE] 23:36:48" at bounding box center [737, 370] width 220 height 12
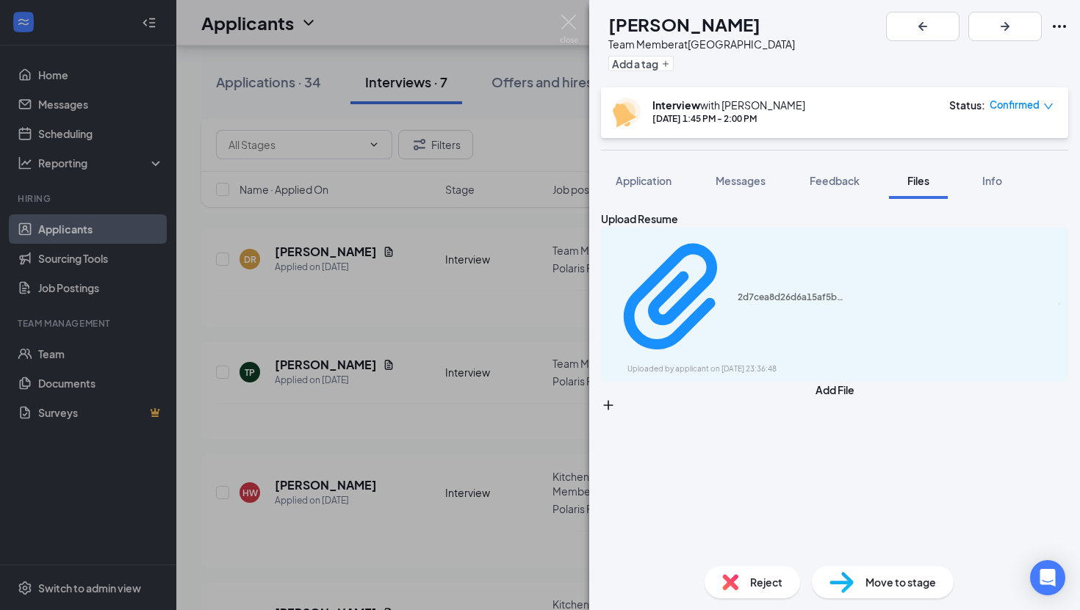
click at [353, 324] on div "[PERSON_NAME] Team Member at [GEOGRAPHIC_DATA] Add a tag Interview with [PERSON…" at bounding box center [540, 305] width 1080 height 610
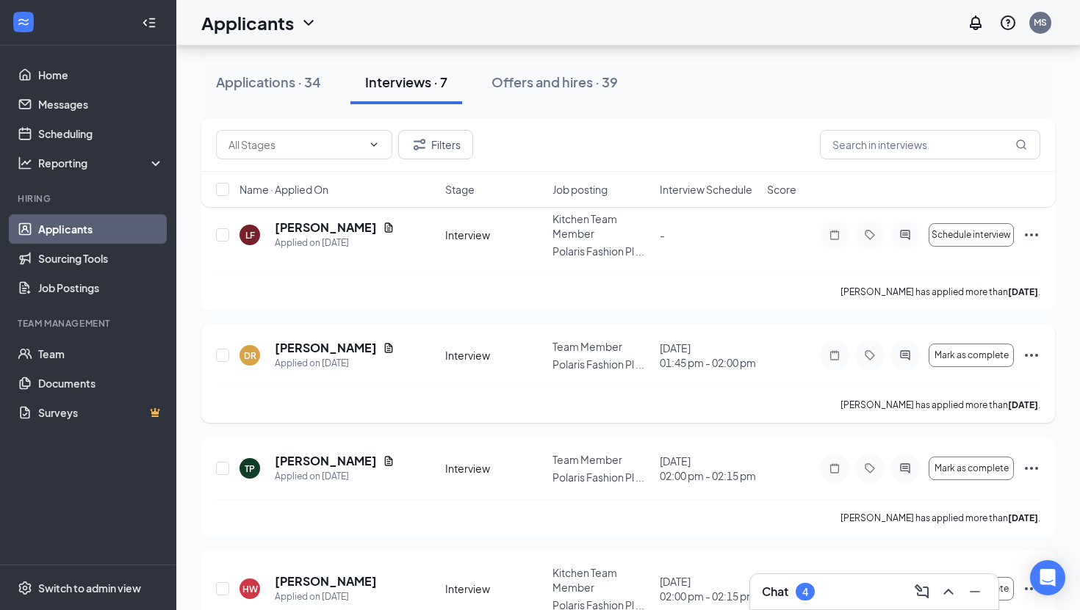
scroll to position [271, 0]
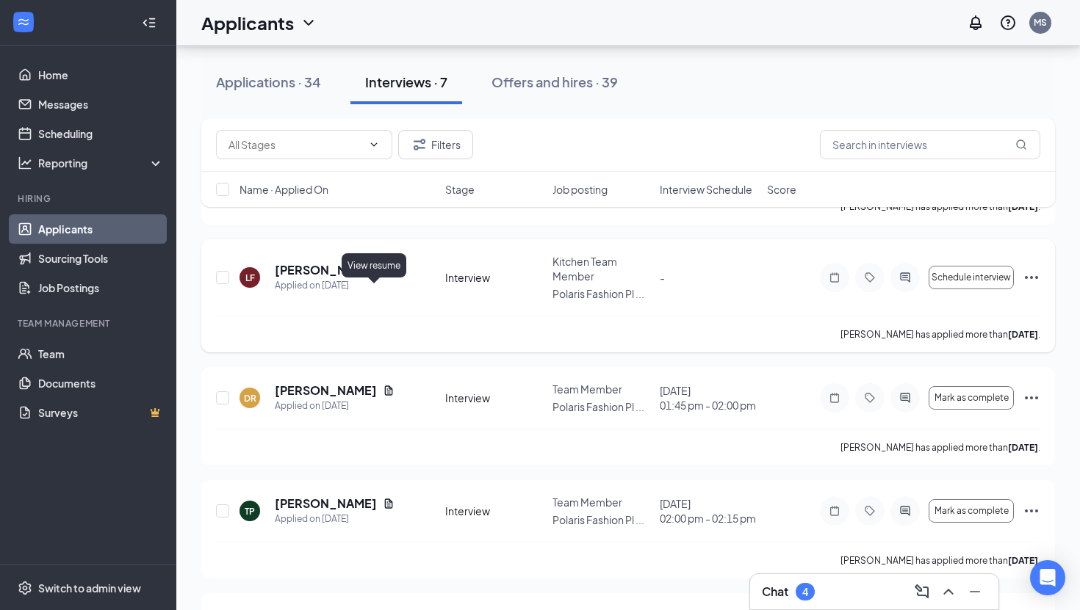
click at [383, 276] on icon "Document" at bounding box center [389, 270] width 12 height 12
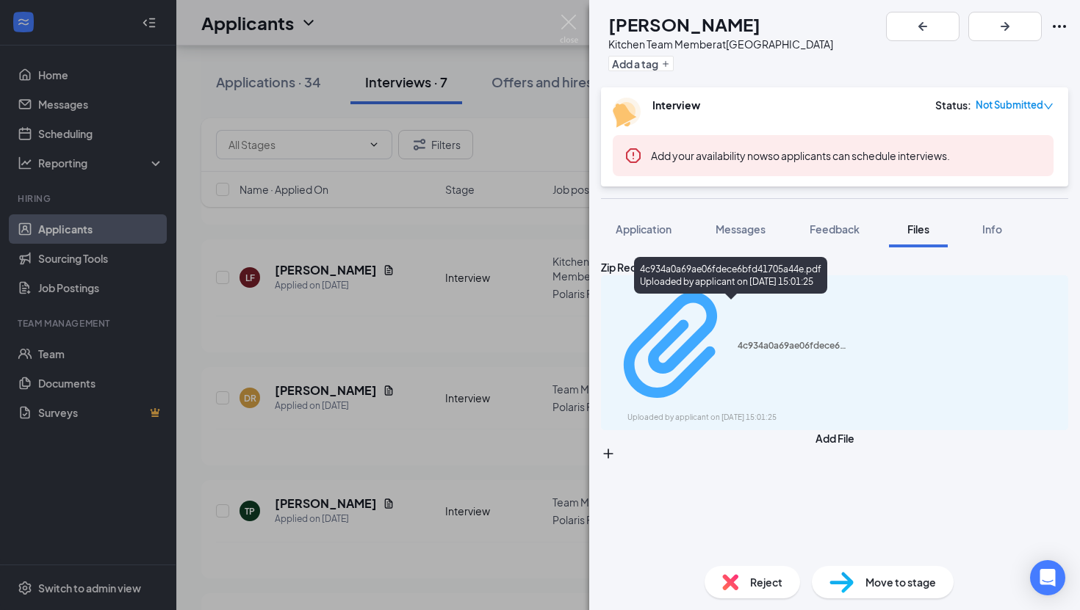
click at [738, 340] on div "4c934a0a69ae06fdece6bfd41705a44e.pdf" at bounding box center [793, 346] width 110 height 12
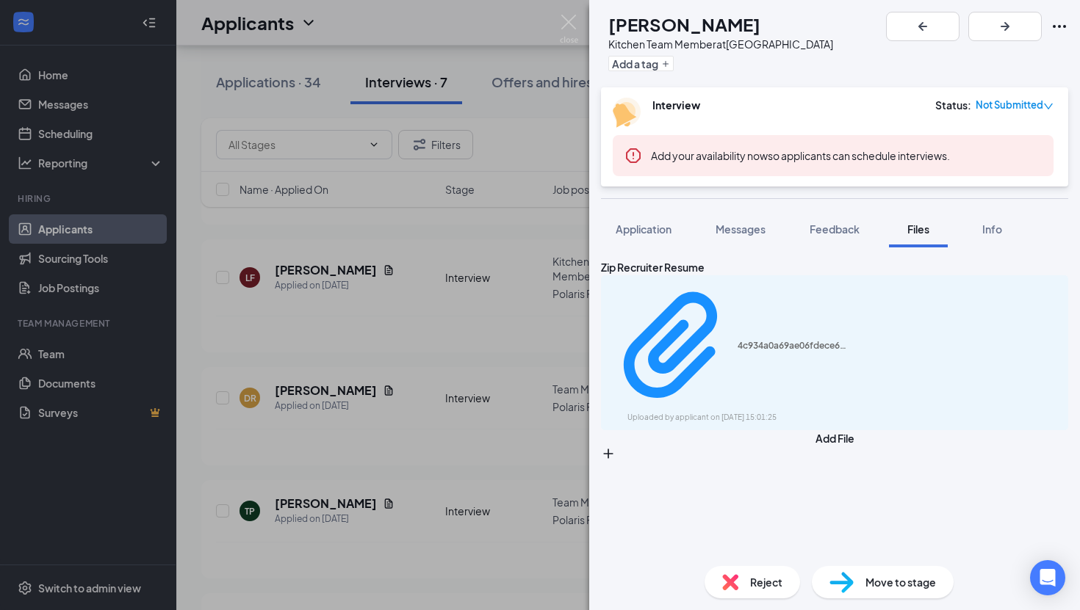
click at [403, 301] on div "[PERSON_NAME] Kitchen Team Member at [GEOGRAPHIC_DATA] Add a tag Interview Stat…" at bounding box center [540, 305] width 1080 height 610
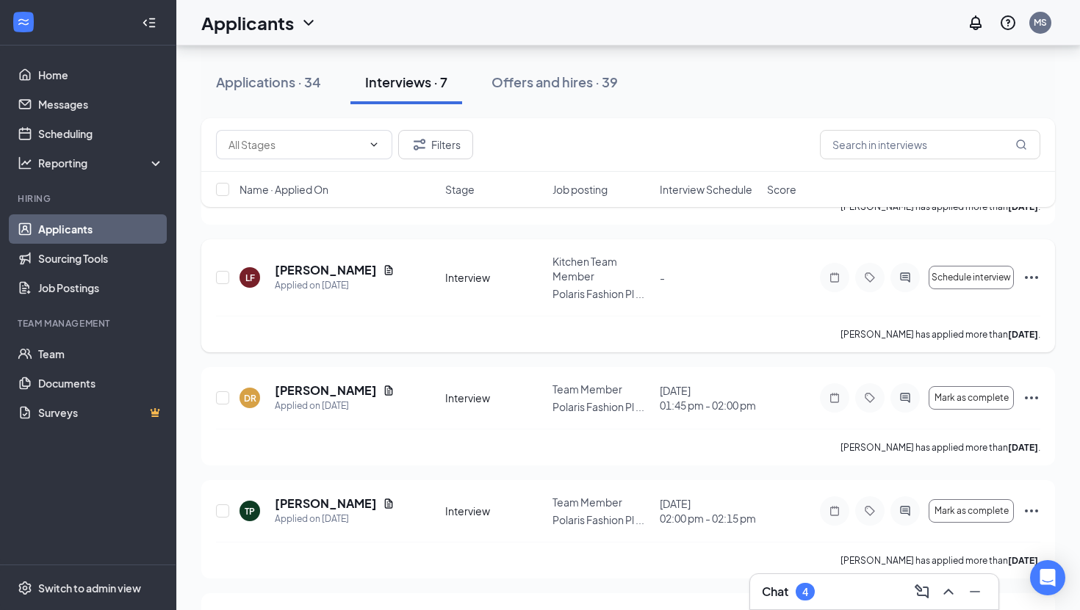
click at [464, 352] on div "[PERSON_NAME] has applied more than [DATE] ." at bounding box center [628, 334] width 824 height 37
click at [305, 293] on div "Applied on [DATE]" at bounding box center [335, 285] width 120 height 15
click at [305, 278] on h5 "[PERSON_NAME]" at bounding box center [326, 270] width 102 height 16
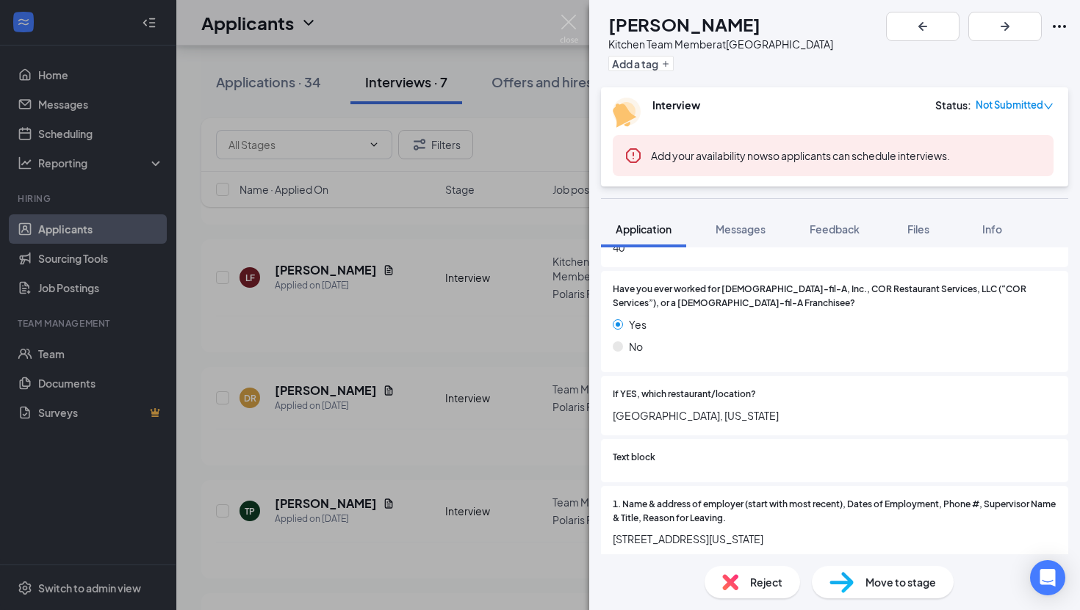
scroll to position [989, 0]
click at [646, 342] on div "No" at bounding box center [835, 349] width 444 height 16
click at [505, 166] on div "[PERSON_NAME] Kitchen Team Member at [GEOGRAPHIC_DATA] Add a tag Interview Stat…" at bounding box center [540, 305] width 1080 height 610
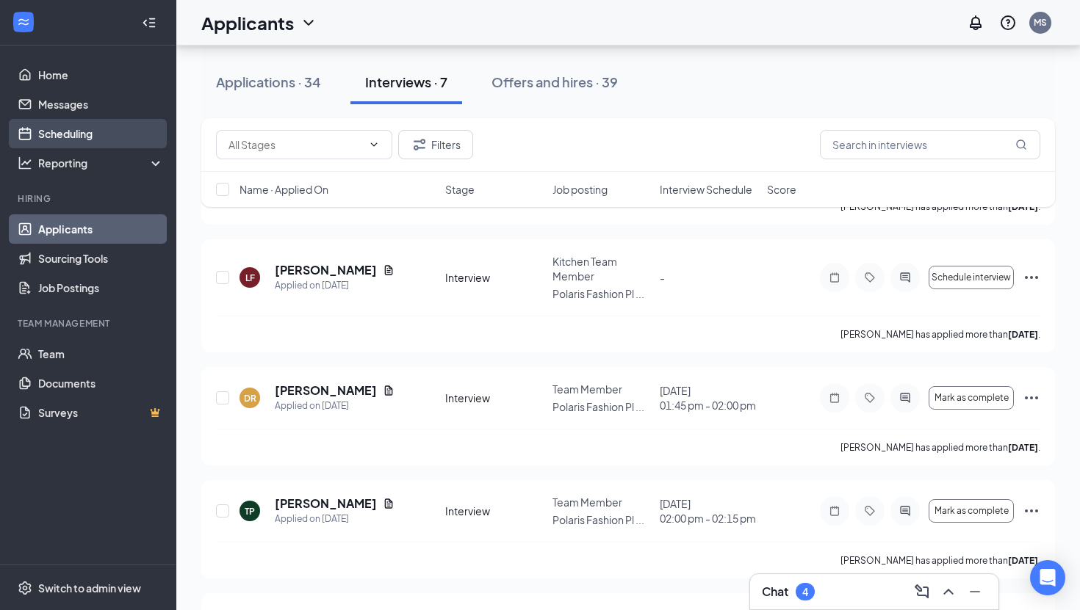
click at [91, 128] on link "Scheduling" at bounding box center [101, 133] width 126 height 29
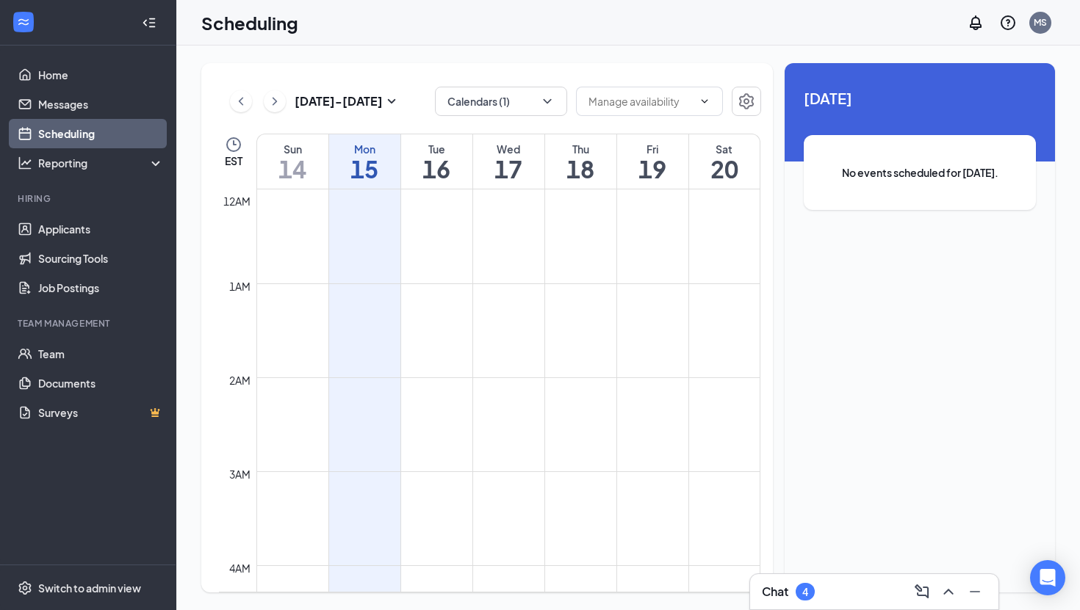
scroll to position [722, 0]
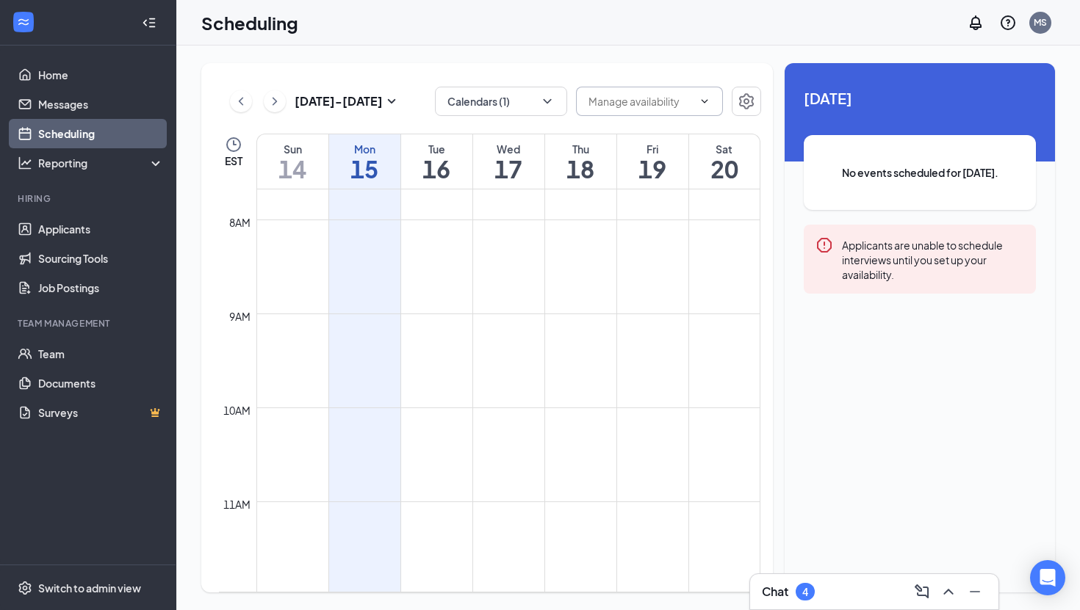
click at [597, 97] on input "text" at bounding box center [640, 101] width 104 height 16
click at [740, 93] on icon "Settings" at bounding box center [747, 102] width 18 height 18
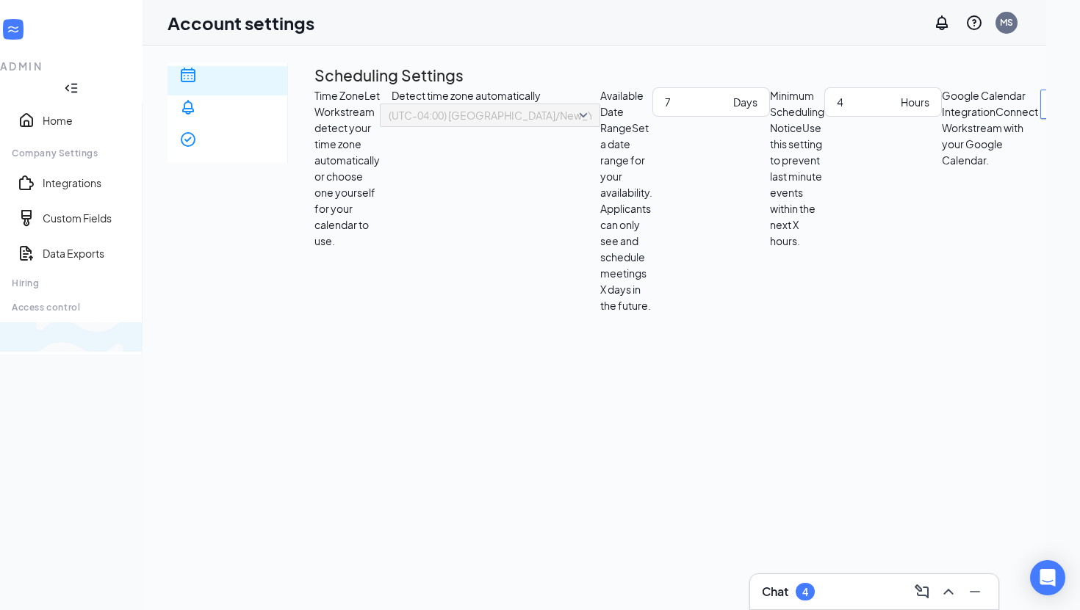
click at [245, 345] on span "Switch to team view" at bounding box center [245, 337] width 0 height 15
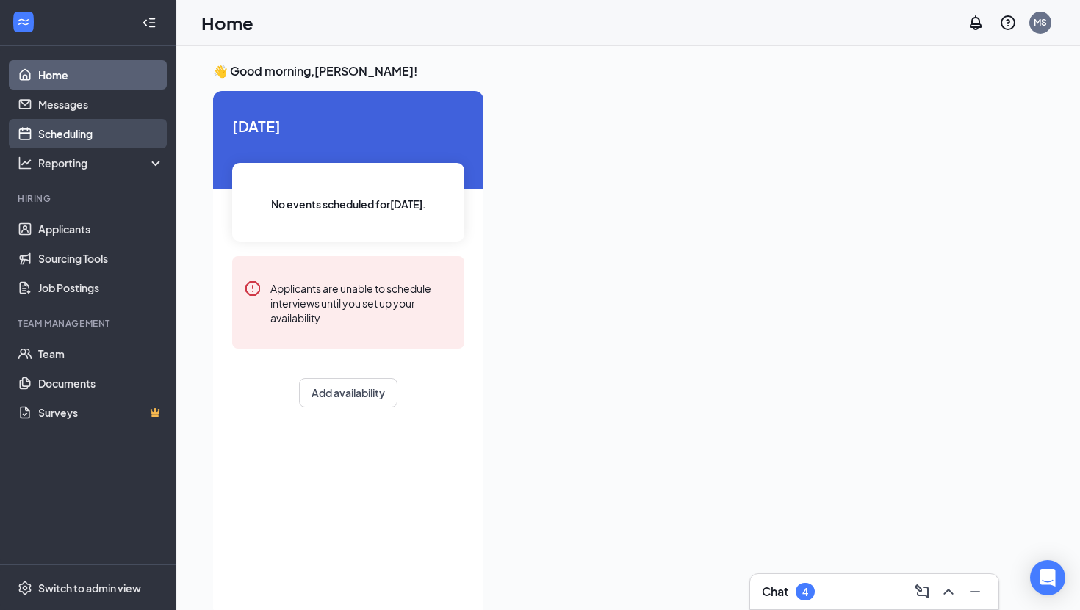
click at [105, 128] on link "Scheduling" at bounding box center [101, 133] width 126 height 29
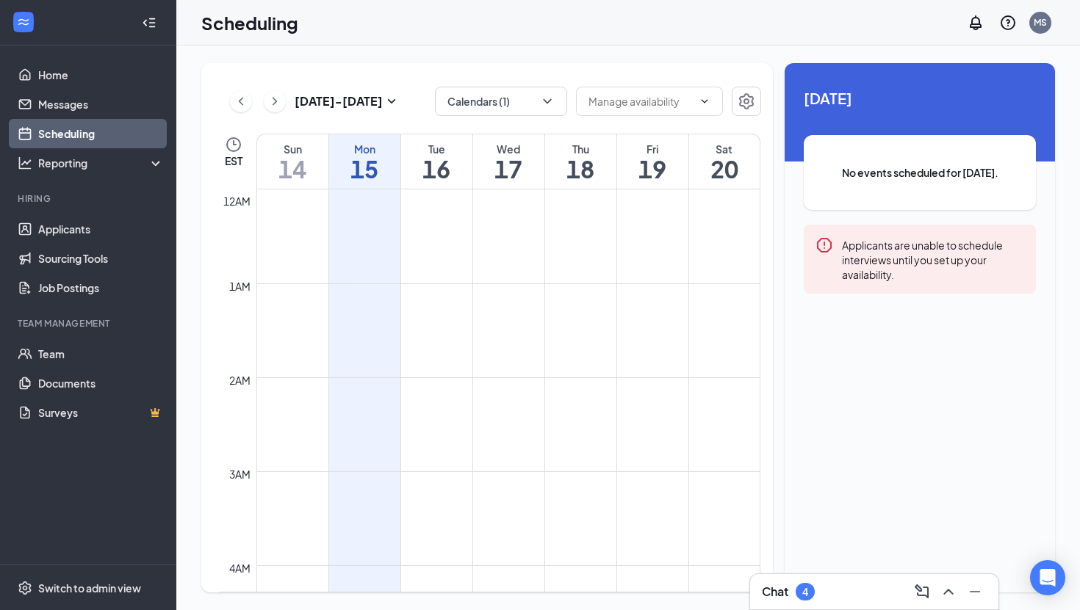
scroll to position [722, 0]
click at [367, 259] on td at bounding box center [508, 255] width 504 height 24
click at [367, 178] on h1 "15" at bounding box center [364, 168] width 71 height 25
click at [367, 165] on h1 "15" at bounding box center [364, 168] width 71 height 25
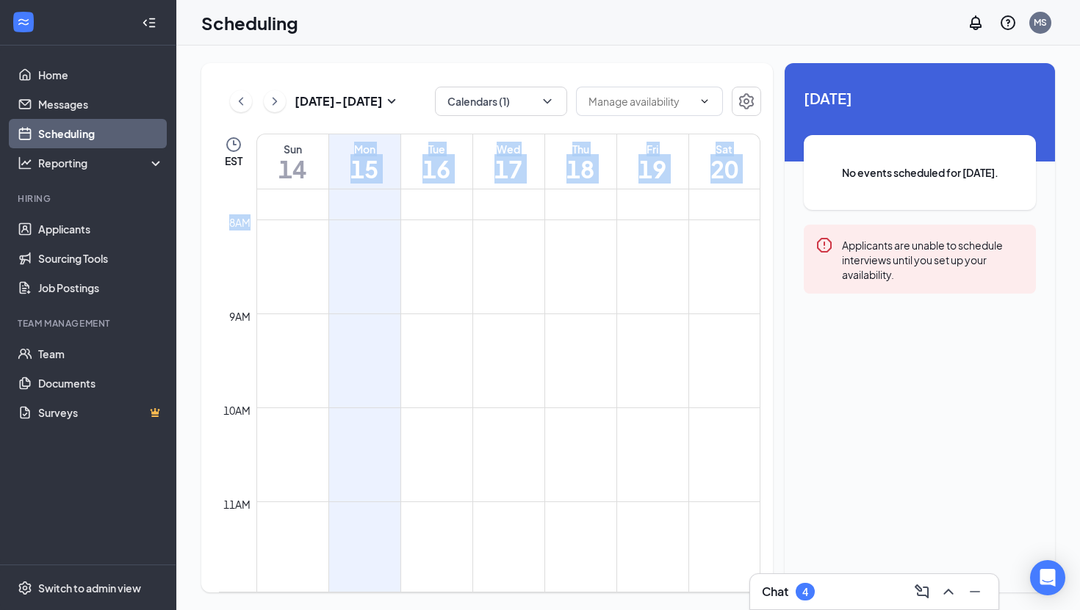
drag, startPoint x: 351, startPoint y: 150, endPoint x: 361, endPoint y: 303, distance: 153.9
click at [361, 303] on table "Sun 14 Mon 15 Tue 16 Wed 17 Thu 18 Fri 19 Sat 20 12am 1am 2am 3am 4am 5am 6am 7…" at bounding box center [490, 363] width 542 height 459
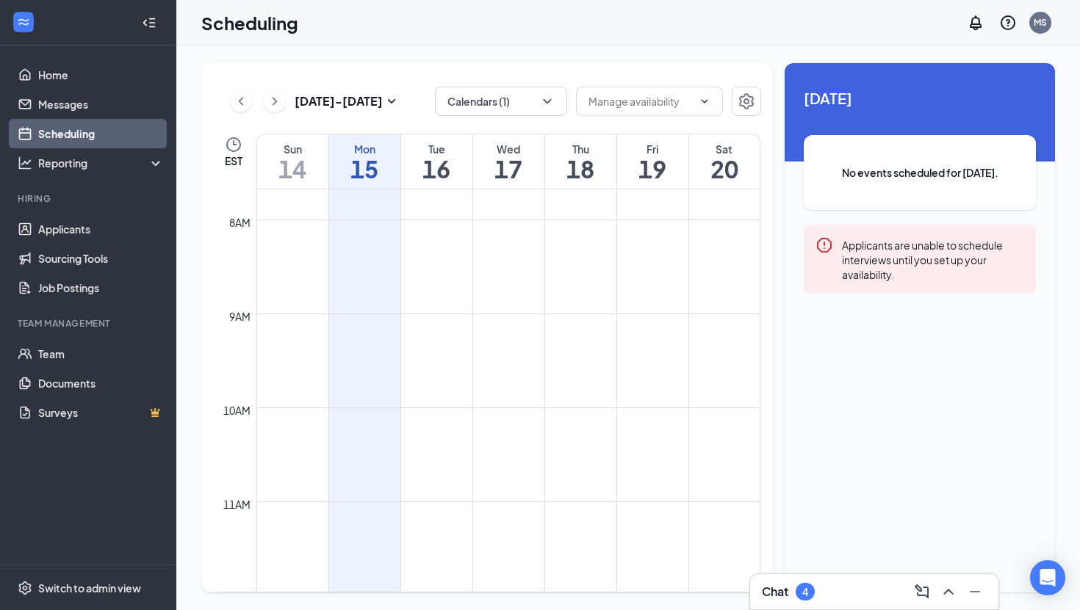
click at [361, 296] on td at bounding box center [508, 302] width 504 height 24
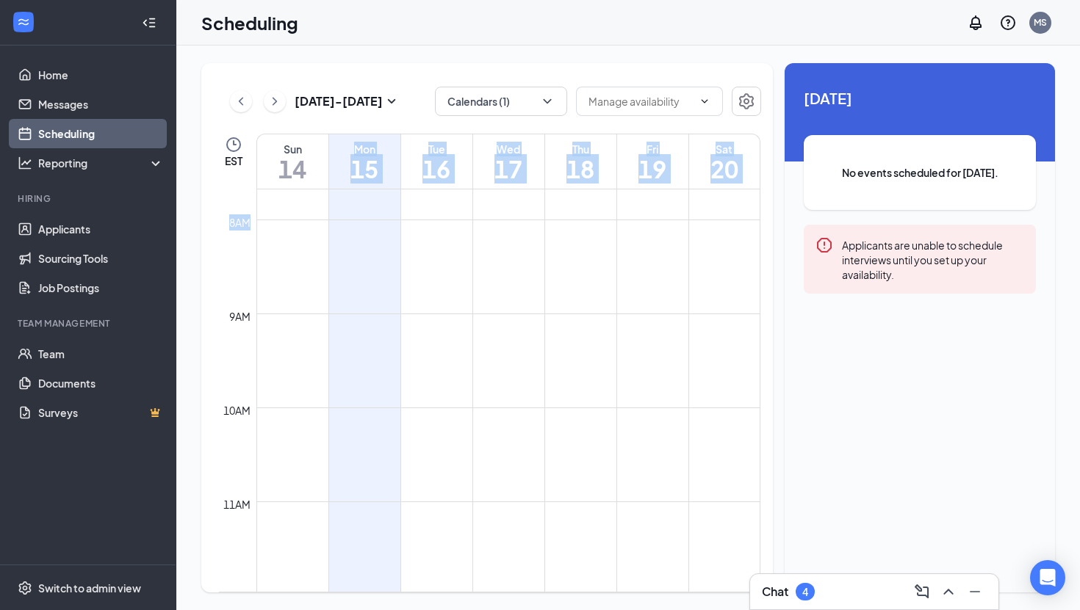
click at [361, 284] on td at bounding box center [508, 279] width 504 height 24
click at [364, 264] on td at bounding box center [508, 255] width 504 height 24
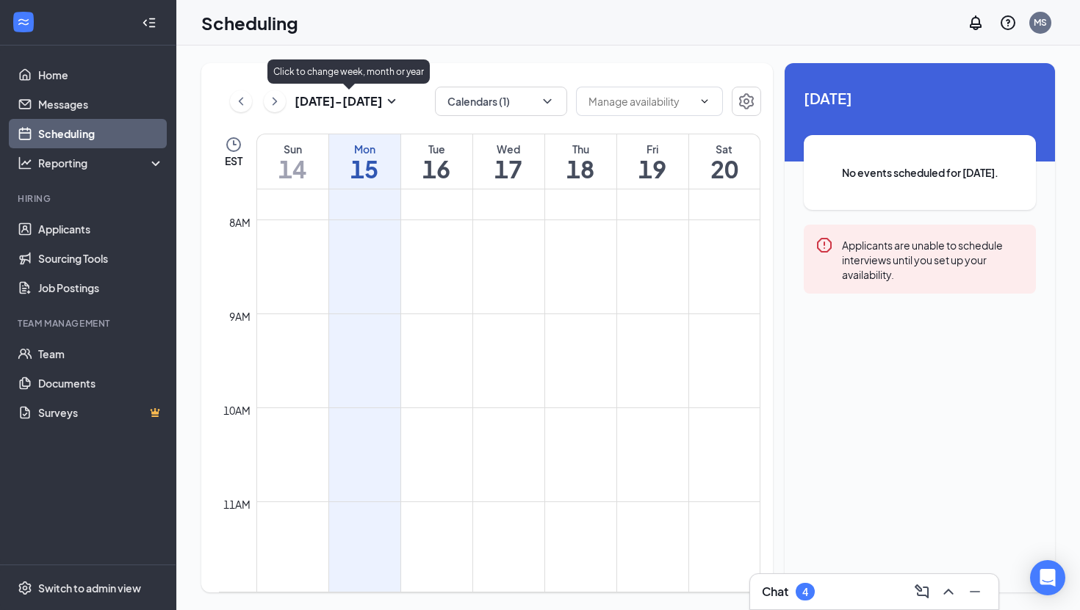
click at [362, 63] on div "Click to change week, month or year" at bounding box center [348, 72] width 162 height 24
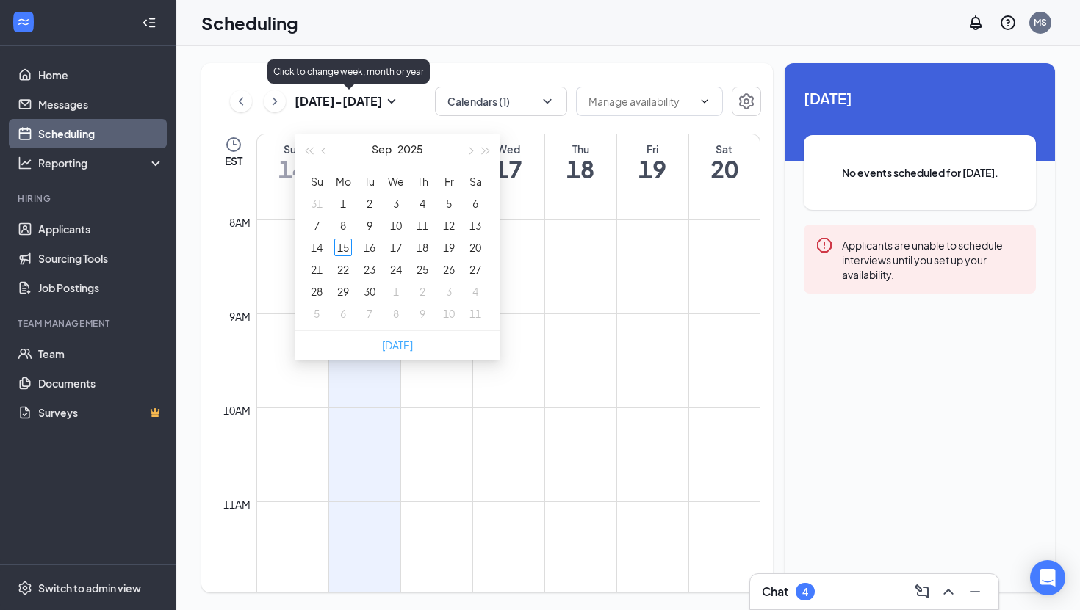
type input "[DATE]"
click at [399, 408] on td at bounding box center [508, 420] width 504 height 24
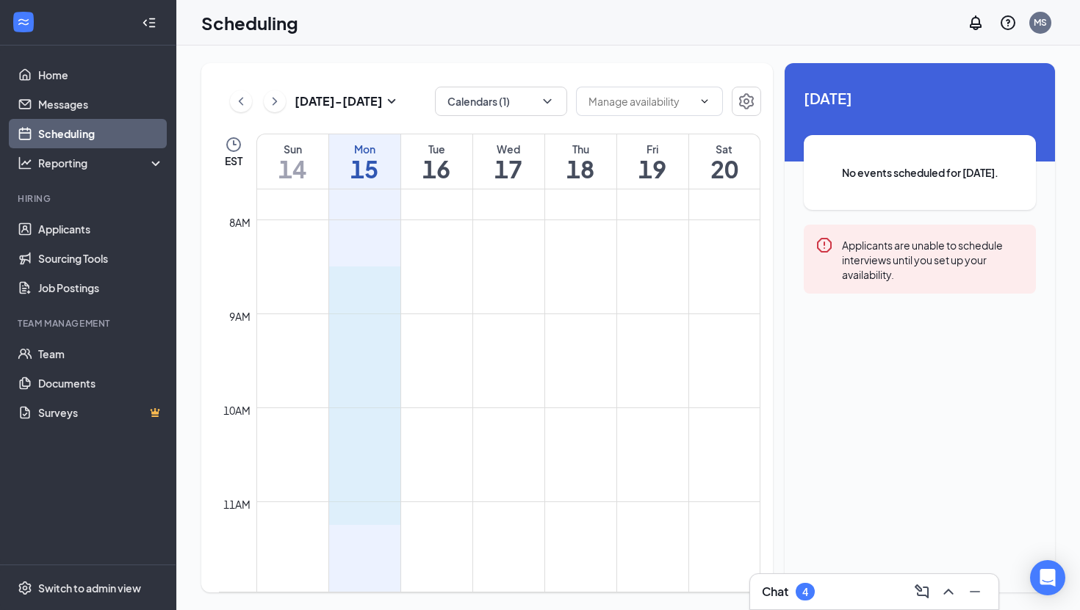
drag, startPoint x: 378, startPoint y: 287, endPoint x: 375, endPoint y: 521, distance: 233.6
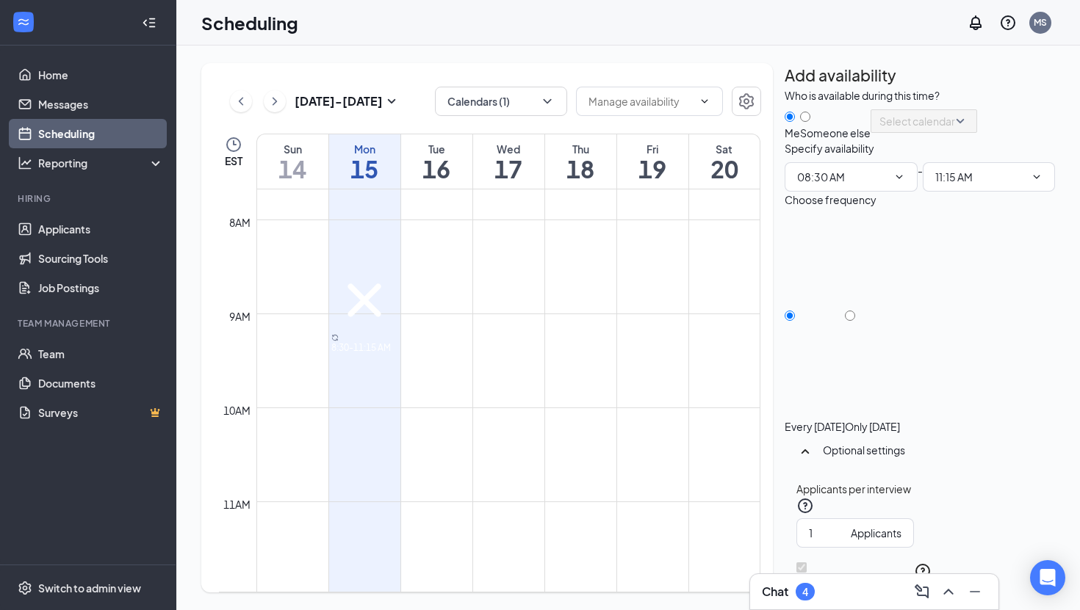
drag, startPoint x: 367, startPoint y: 303, endPoint x: 377, endPoint y: 239, distance: 65.3
click at [377, 239] on div "12am 1am 2am 3am 4am 5am 6am 7am 8am 9am 10am 11am 12pm 1pm 2pm 3pm 4pm 5pm 6pm…" at bounding box center [489, 595] width 541 height 2257
click at [390, 277] on icon "Cross" at bounding box center [364, 300] width 67 height 67
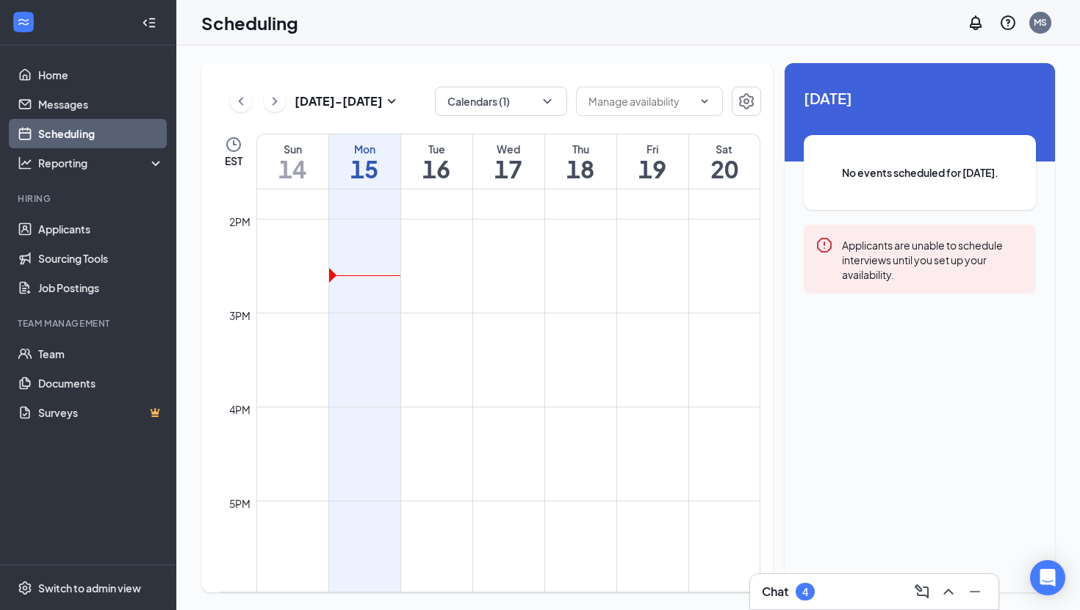
scroll to position [1319, 0]
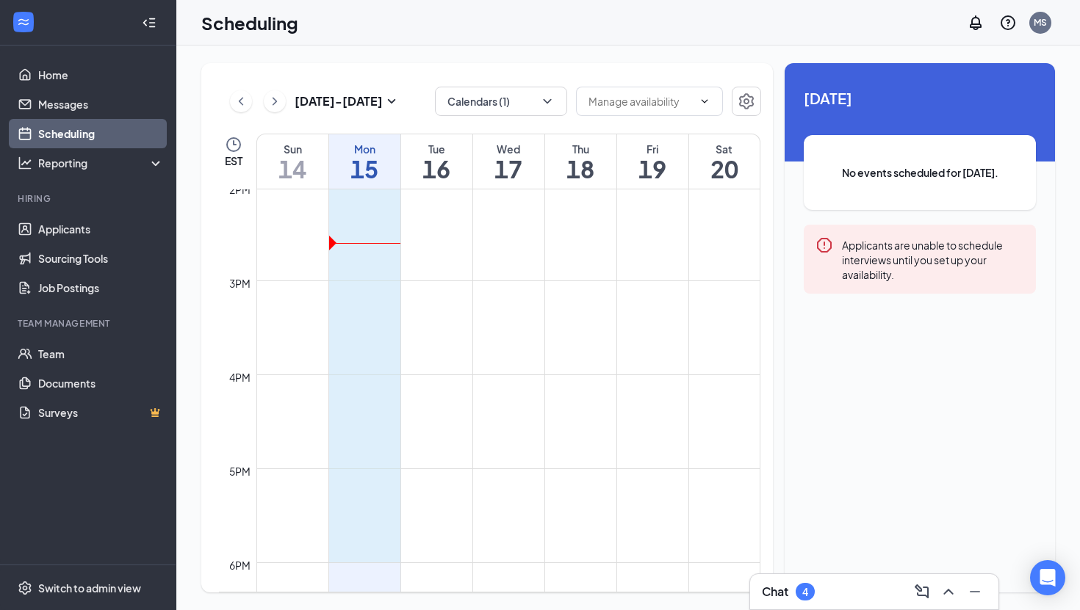
drag, startPoint x: 365, startPoint y: 341, endPoint x: 372, endPoint y: 555, distance: 214.6
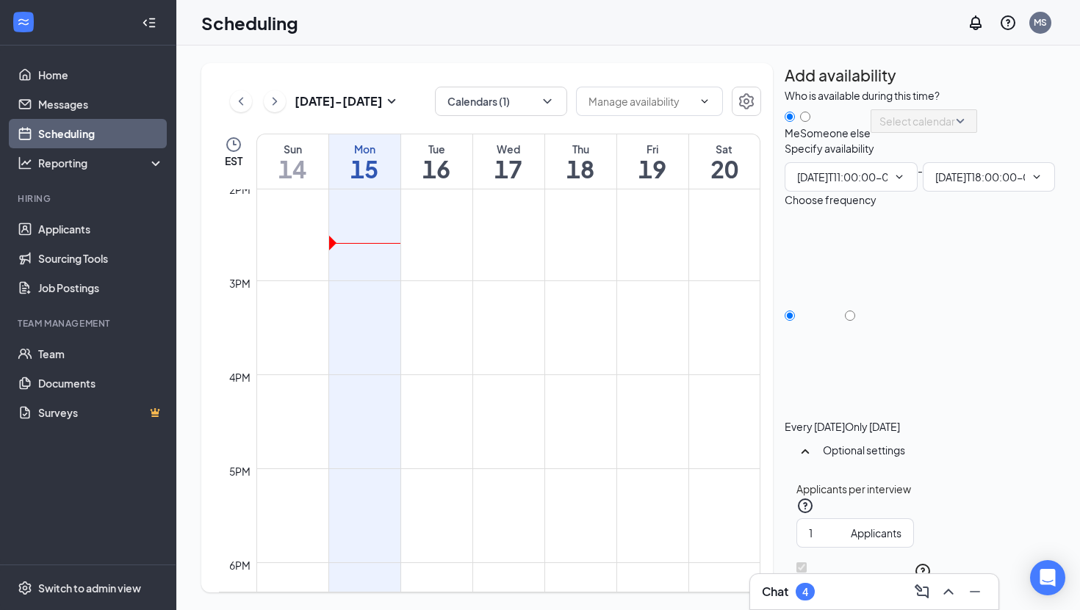
type input "11:00 AM"
type input "06:00 PM"
click at [890, 525] on div "Applicants" at bounding box center [876, 533] width 51 height 16
click at [945, 481] on div "Applicants per interview 1 Applicants" at bounding box center [919, 514] width 247 height 67
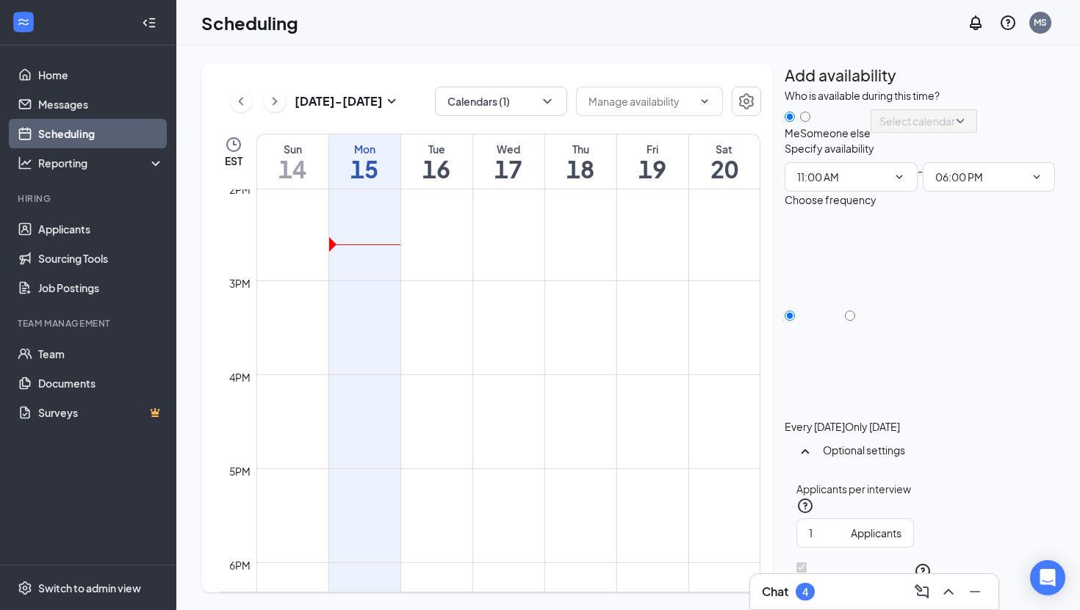
scroll to position [95, 0]
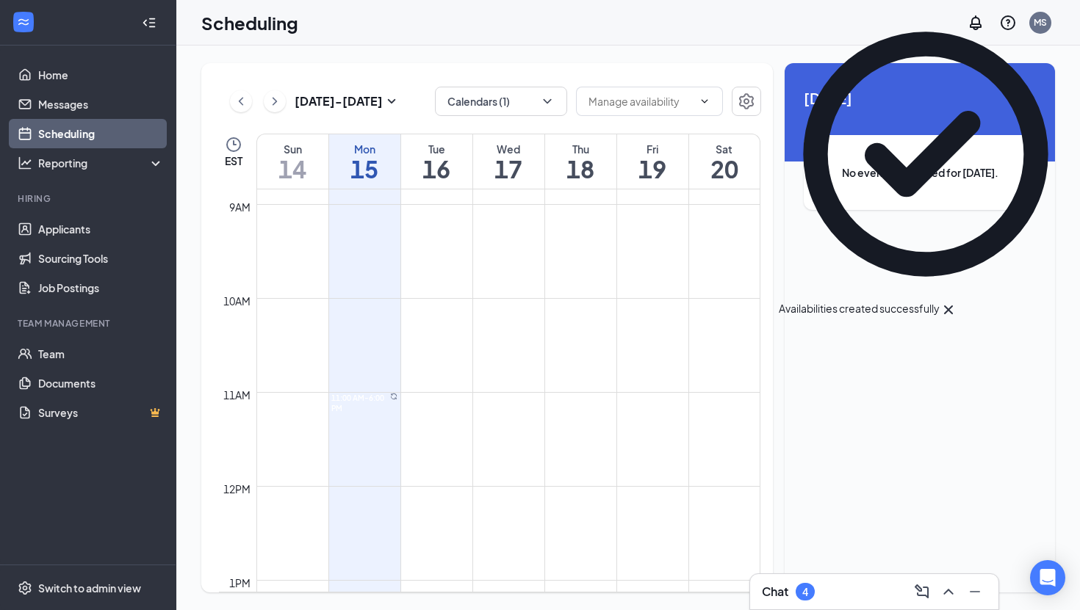
scroll to position [836, 0]
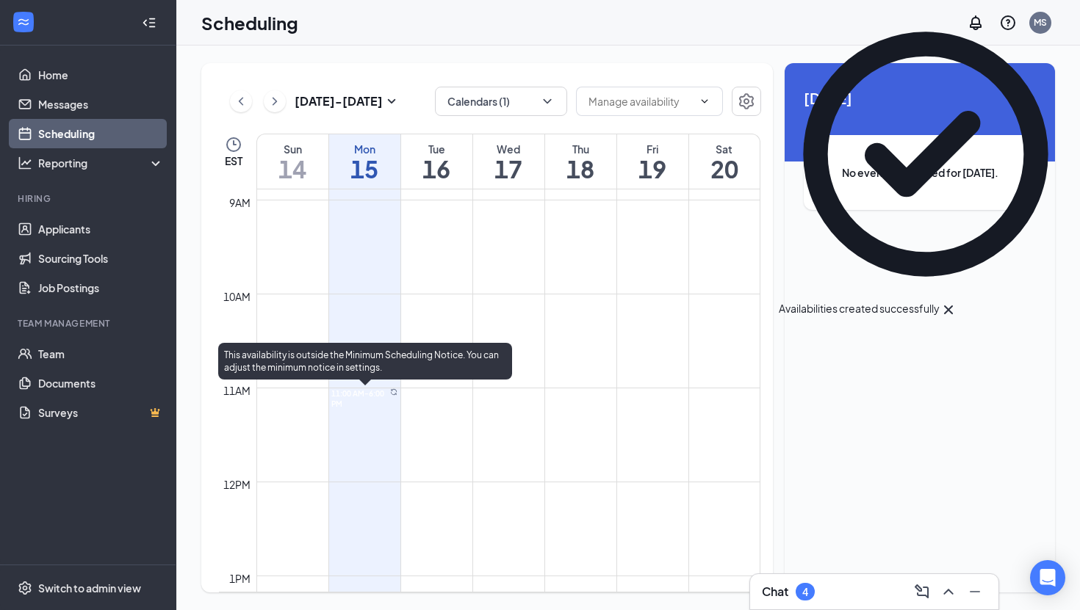
click at [390, 409] on div at bounding box center [393, 399] width 7 height 21
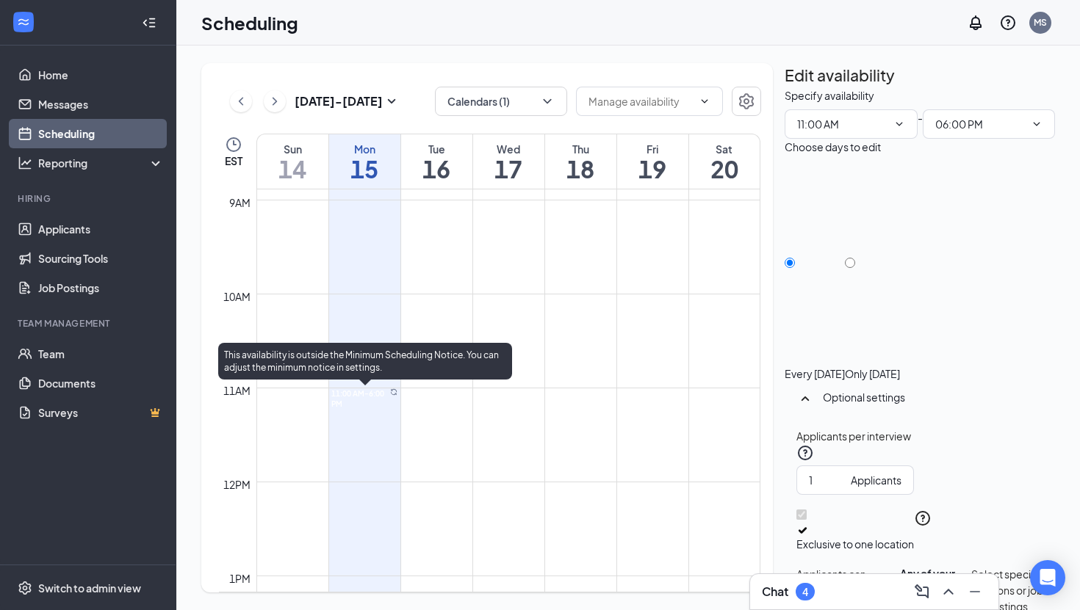
click at [441, 430] on td at bounding box center [508, 423] width 504 height 24
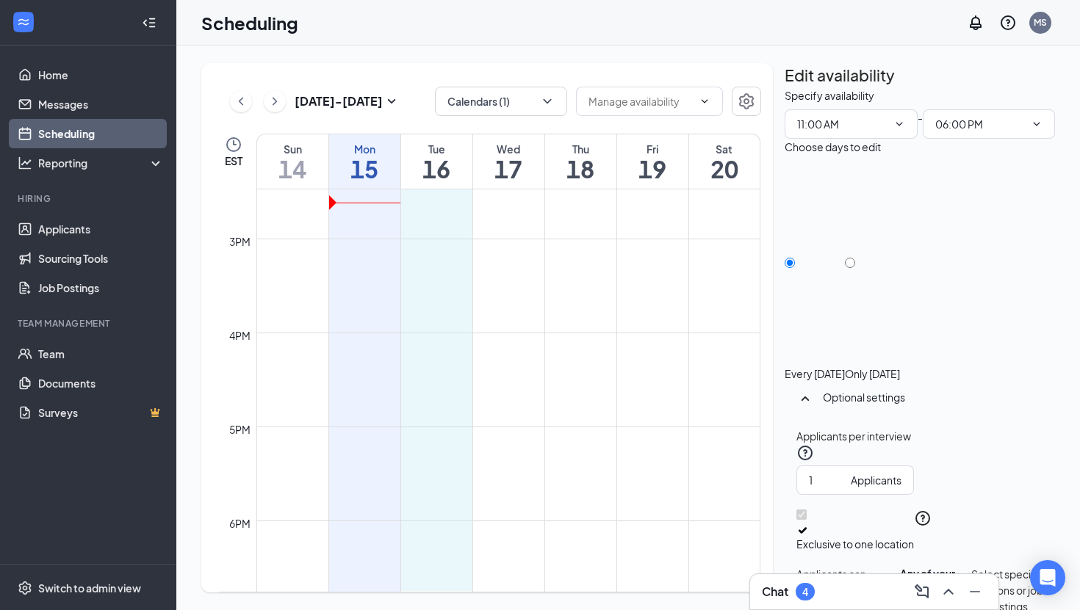
scroll to position [1372, 0]
drag, startPoint x: 443, startPoint y: 392, endPoint x: 420, endPoint y: 508, distance: 118.3
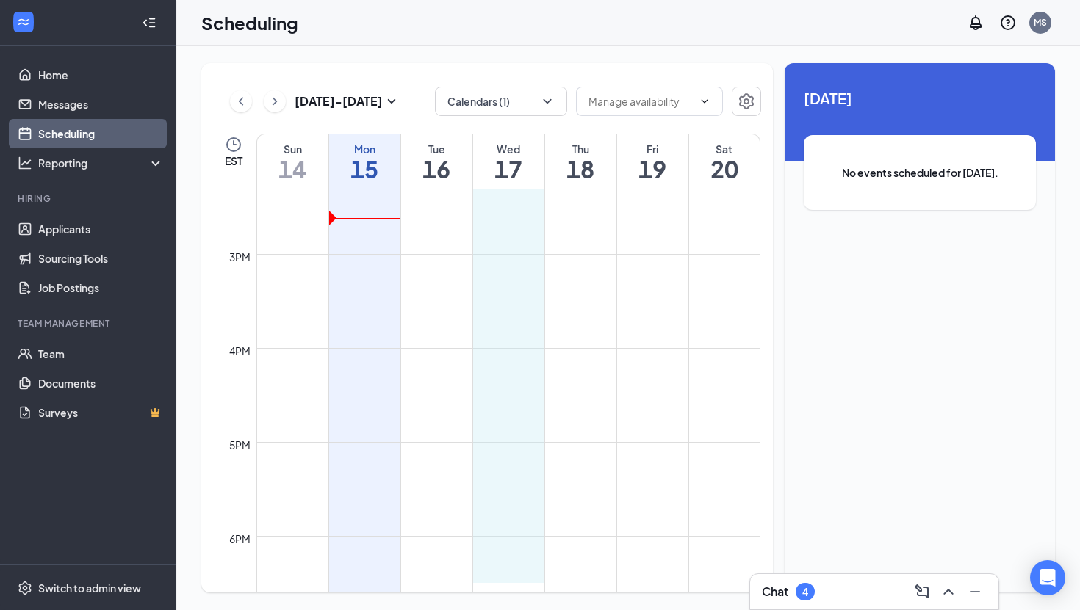
scroll to position [1347, 0]
drag, startPoint x: 500, startPoint y: 241, endPoint x: 513, endPoint y: 528, distance: 287.5
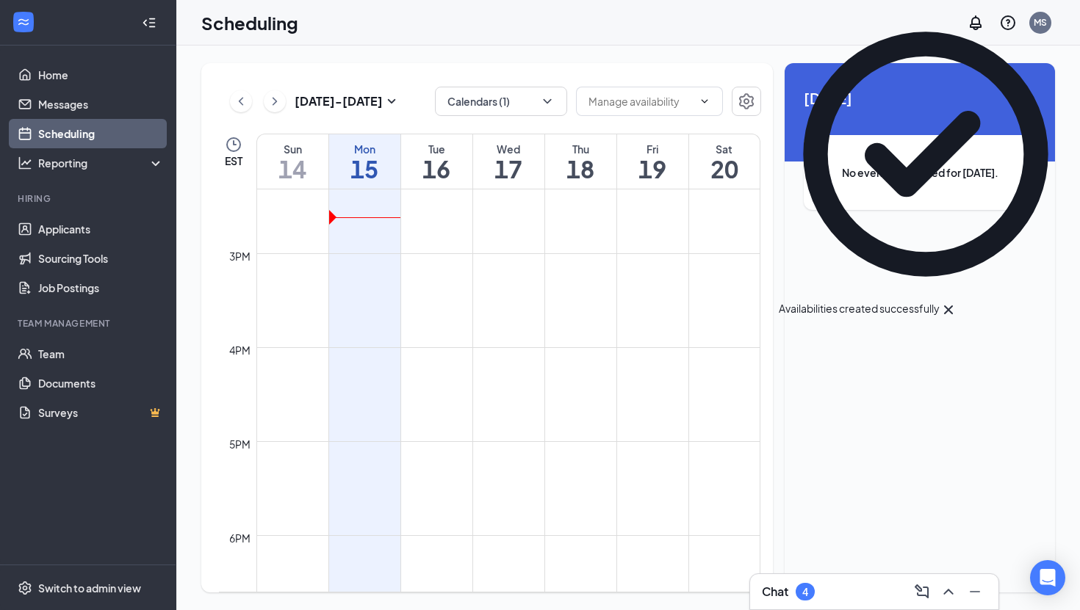
click at [649, 408] on td at bounding box center [508, 406] width 504 height 24
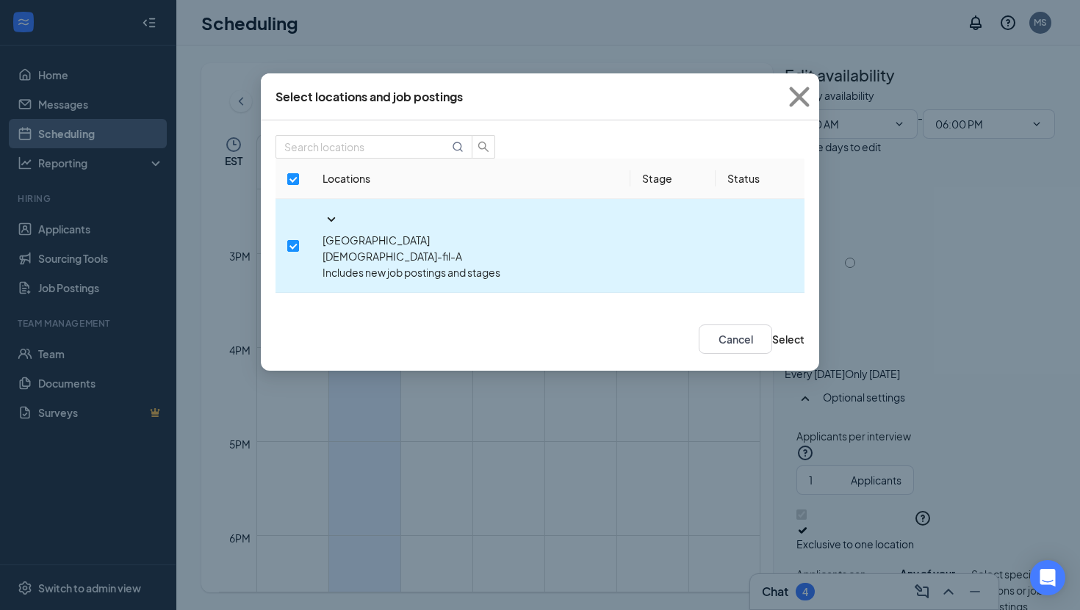
click at [510, 248] on p "[DEMOGRAPHIC_DATA]-fil-A" at bounding box center [470, 256] width 296 height 16
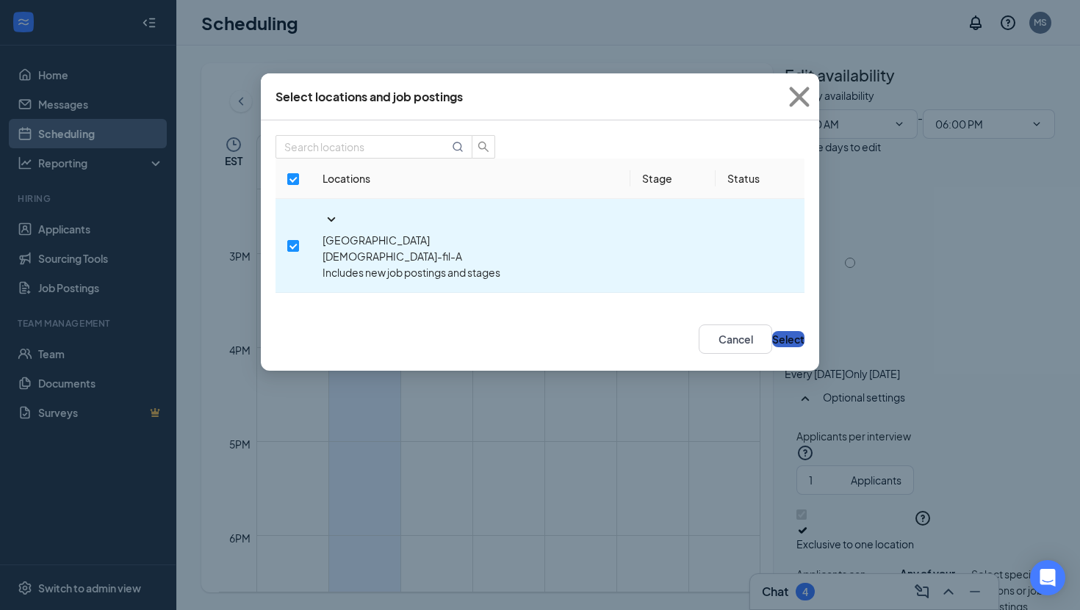
click at [772, 331] on button "Select" at bounding box center [788, 339] width 32 height 16
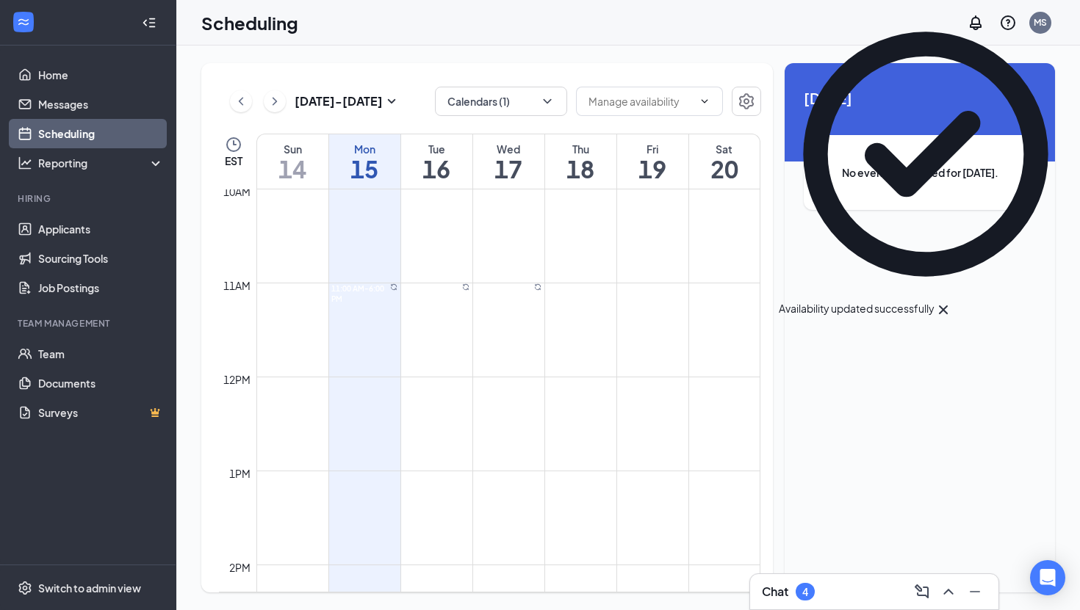
scroll to position [815, 0]
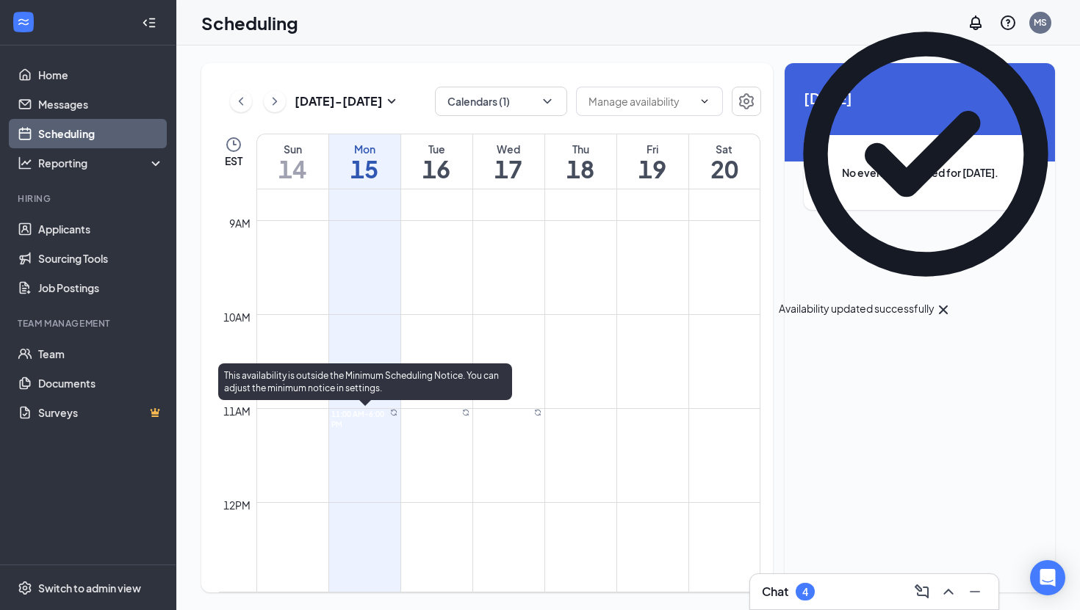
click at [390, 430] on div at bounding box center [393, 419] width 7 height 21
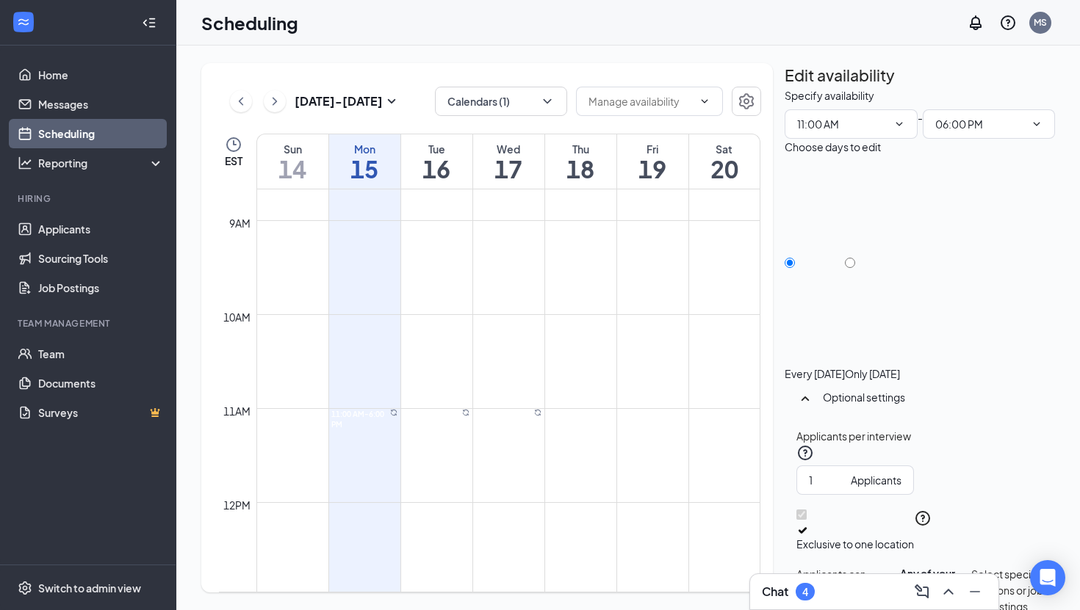
click at [560, 416] on td at bounding box center [508, 420] width 504 height 24
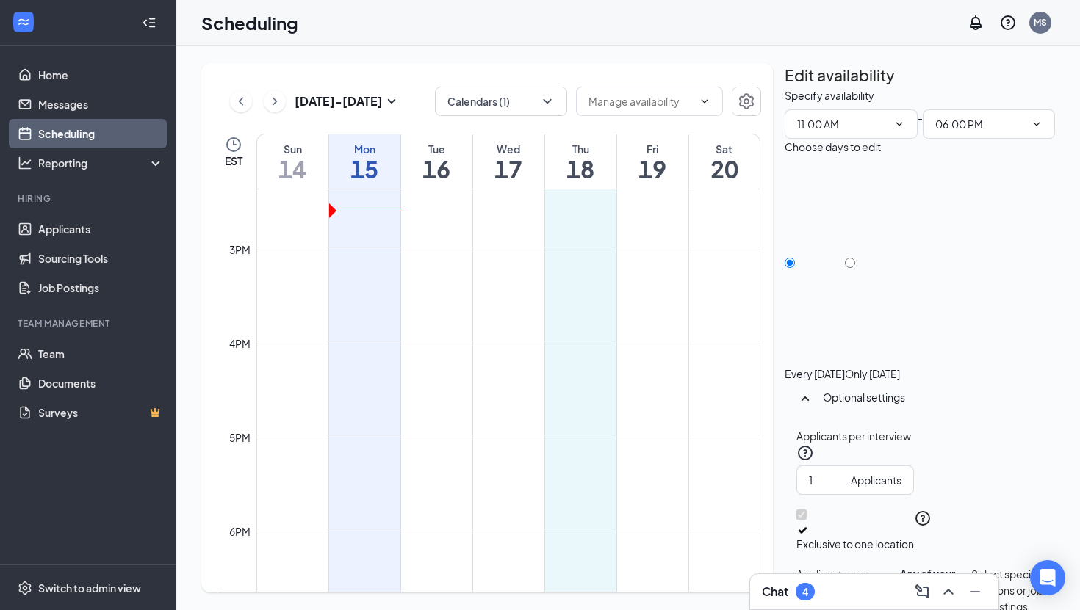
scroll to position [1358, 0]
drag, startPoint x: 567, startPoint y: 408, endPoint x: 594, endPoint y: 505, distance: 100.5
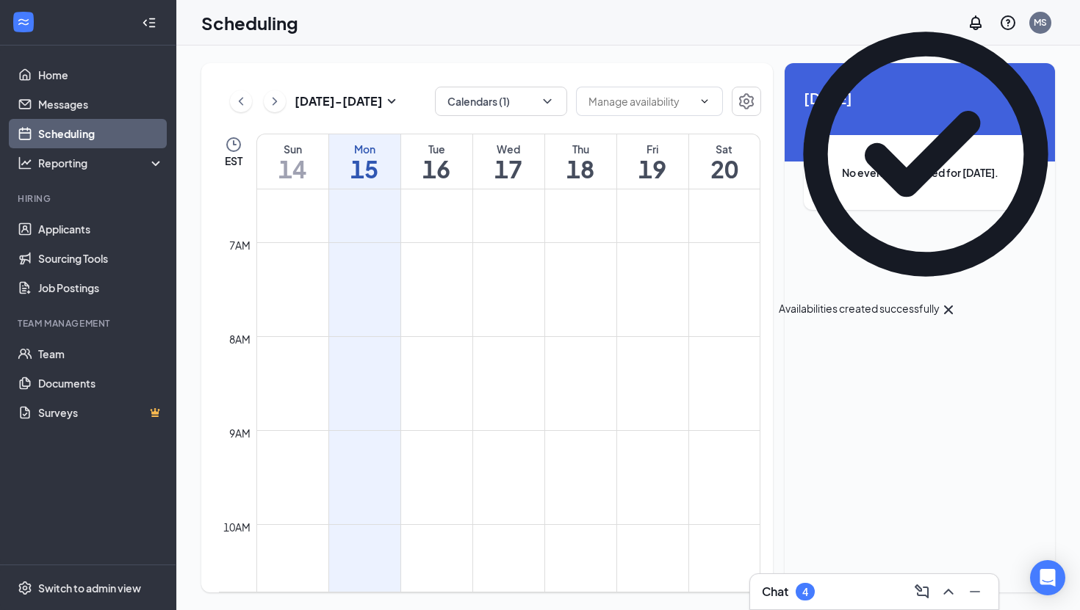
scroll to position [750, 0]
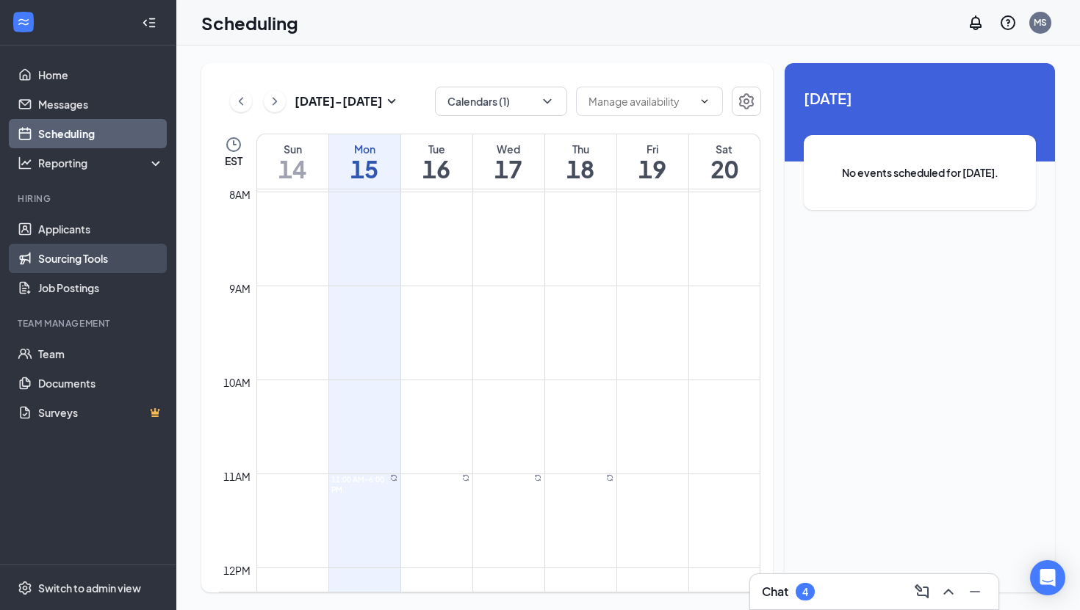
click at [52, 245] on link "Sourcing Tools" at bounding box center [101, 258] width 126 height 29
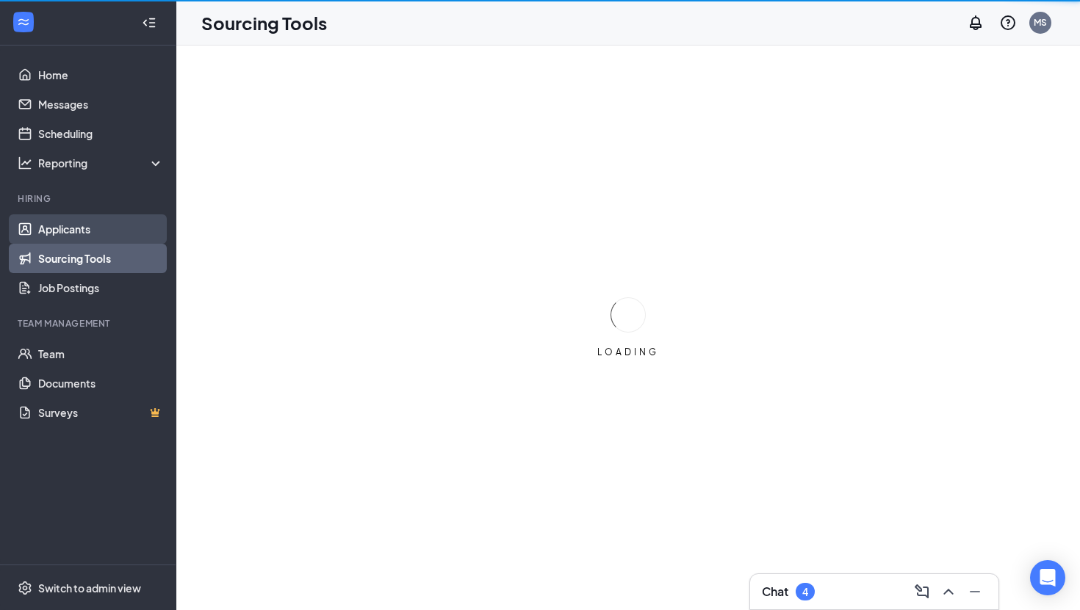
click at [52, 237] on link "Applicants" at bounding box center [101, 229] width 126 height 29
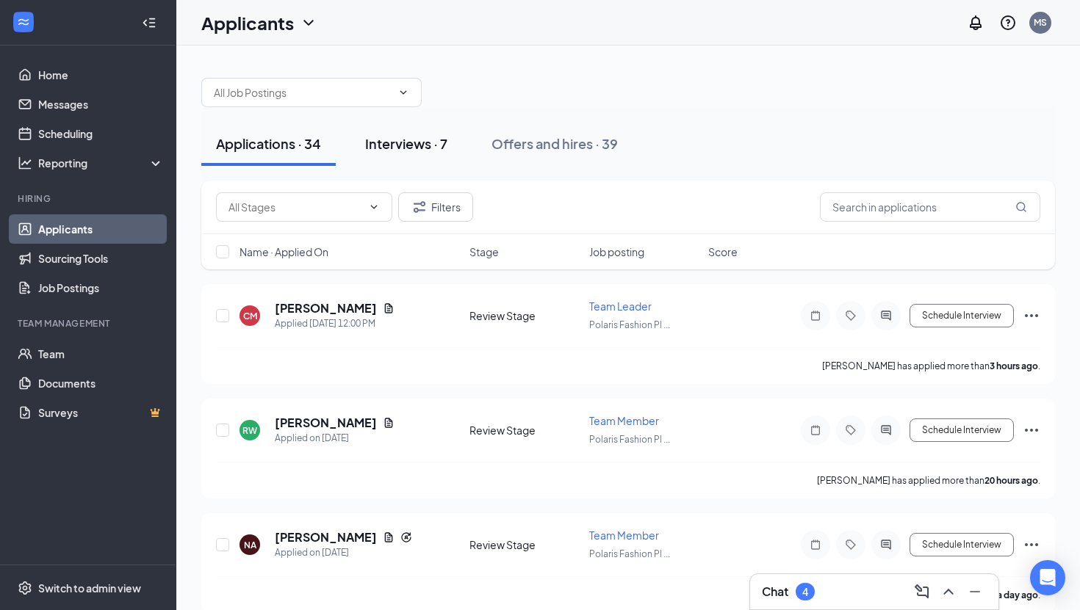
click at [401, 151] on div "Interviews · 7" at bounding box center [406, 143] width 82 height 18
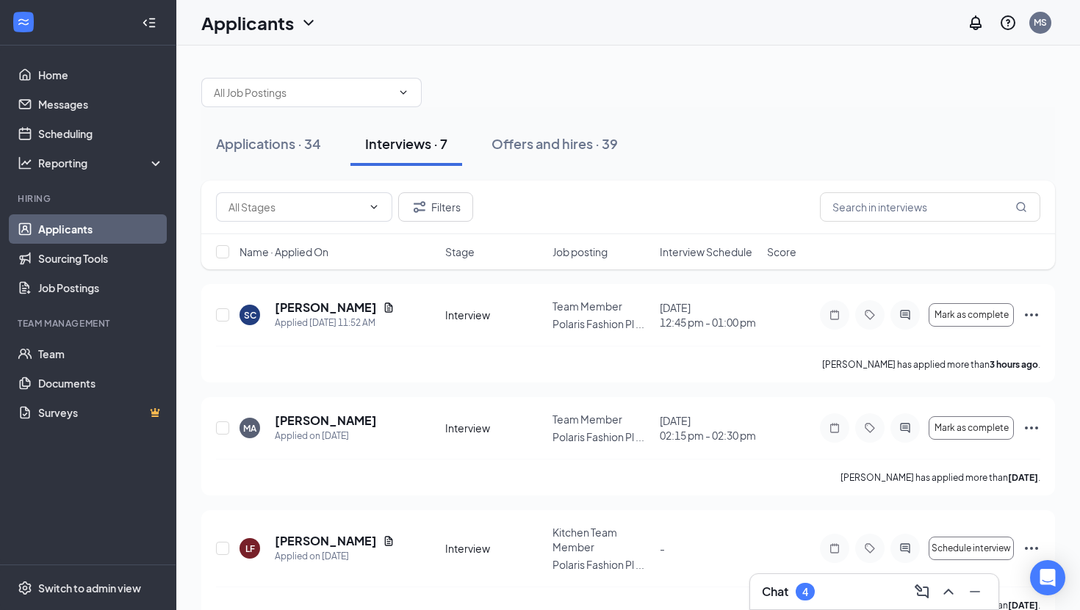
click at [401, 151] on div "Interviews · 7" at bounding box center [406, 143] width 82 height 18
click at [383, 314] on icon "Document" at bounding box center [389, 308] width 12 height 12
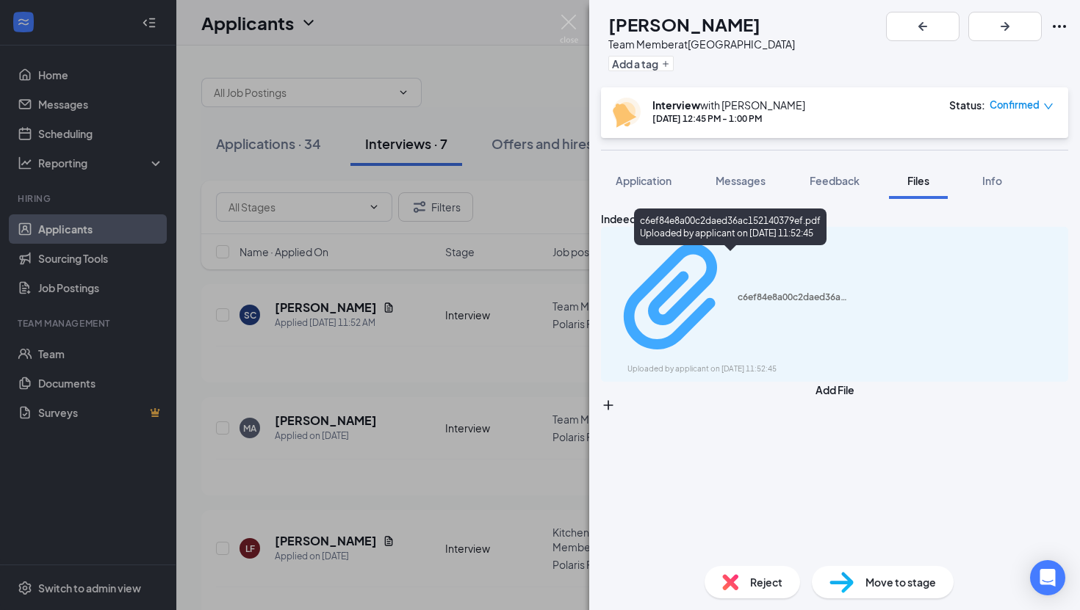
click at [680, 364] on div "Uploaded by applicant on [DATE] 11:52:45" at bounding box center [737, 370] width 220 height 12
